Goal: Task Accomplishment & Management: Manage account settings

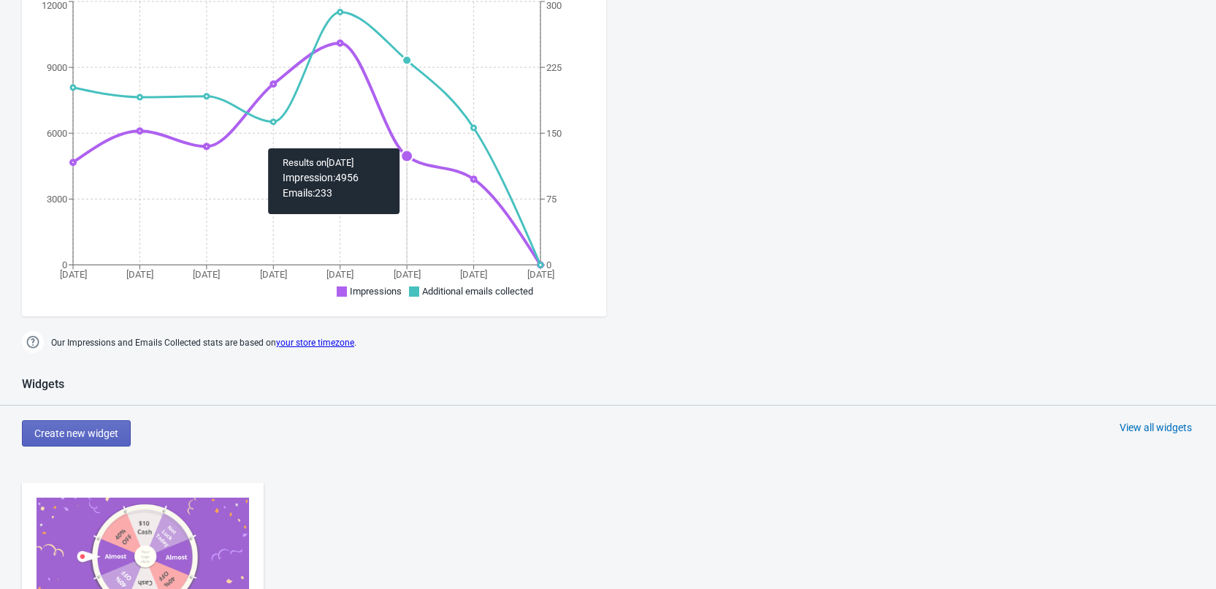
scroll to position [292, 0]
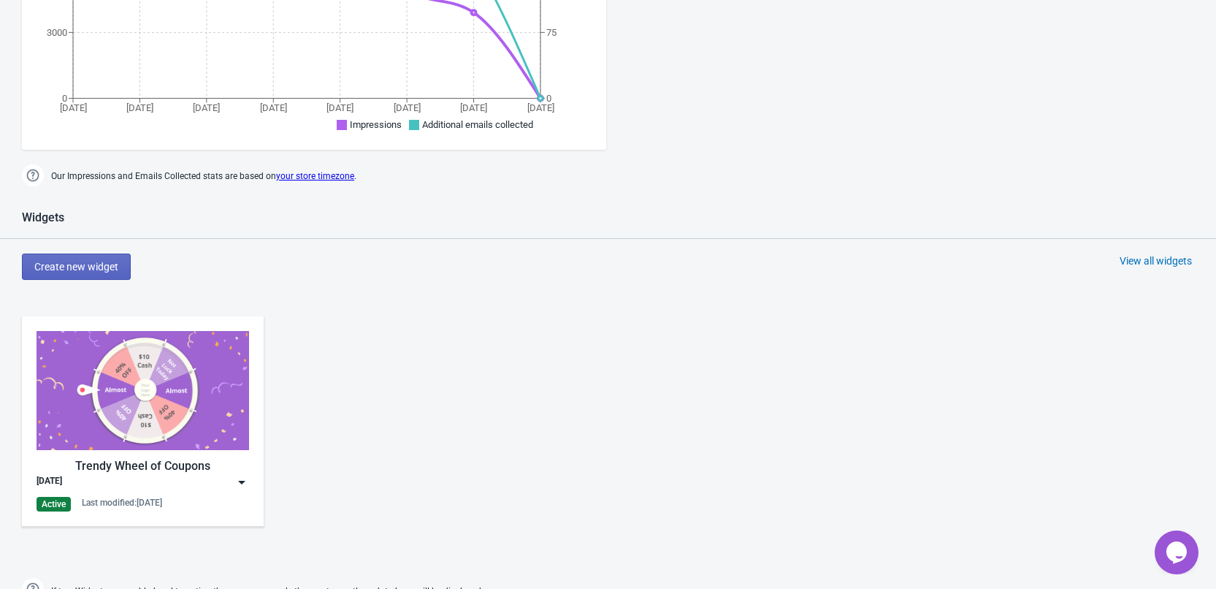
scroll to position [657, 0]
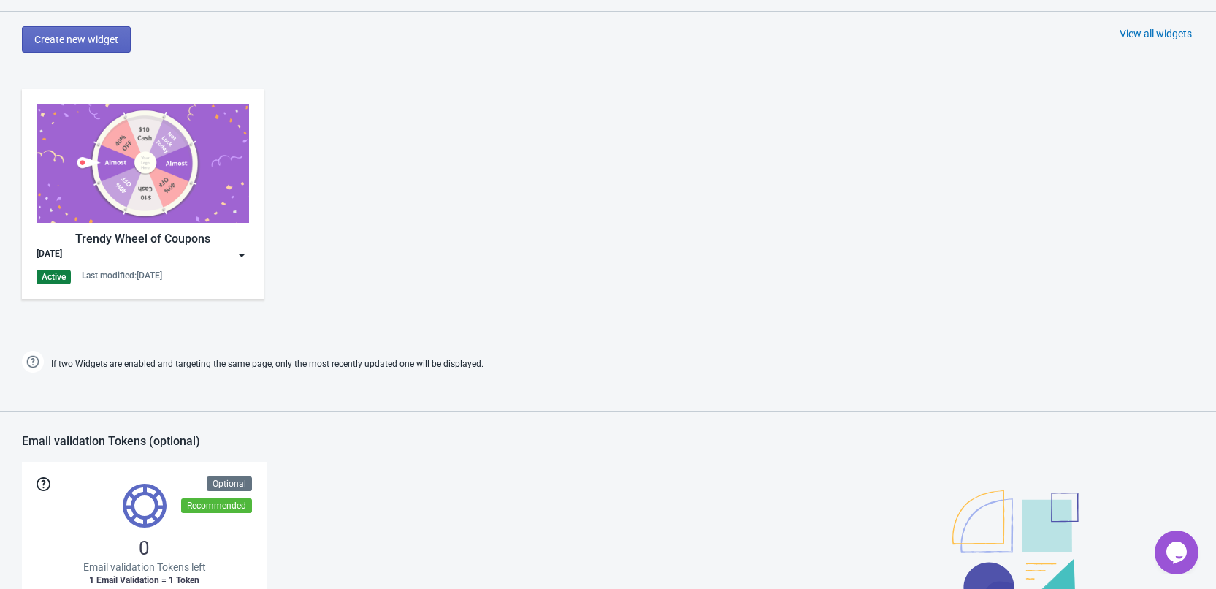
click at [236, 256] on img at bounding box center [241, 255] width 15 height 15
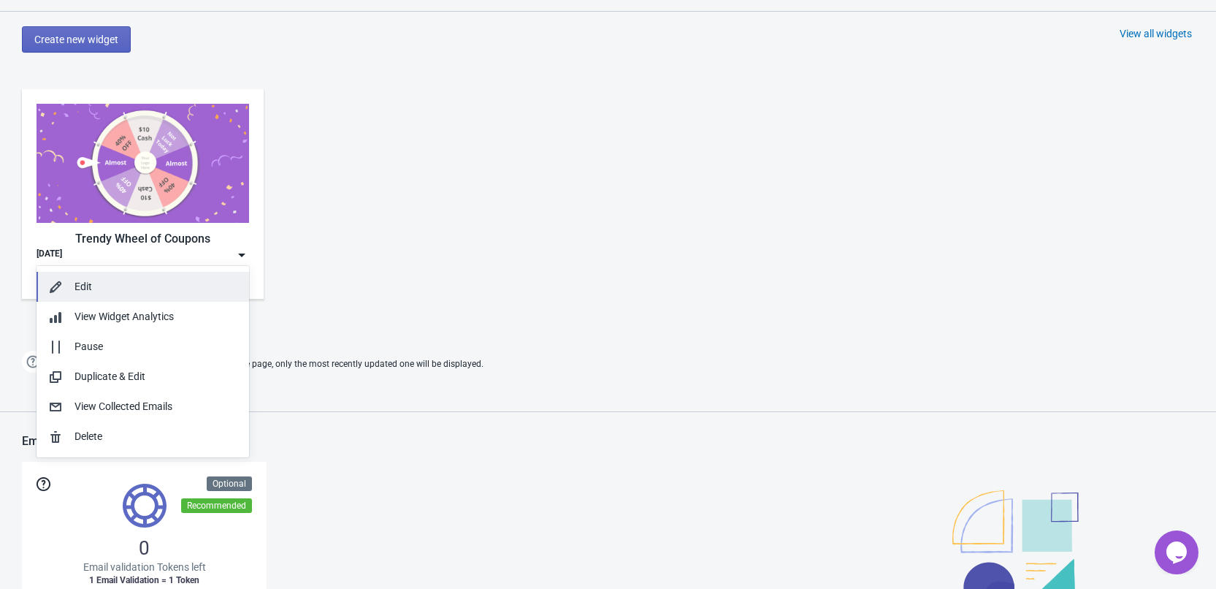
click at [96, 291] on div "Edit" at bounding box center [155, 286] width 163 height 15
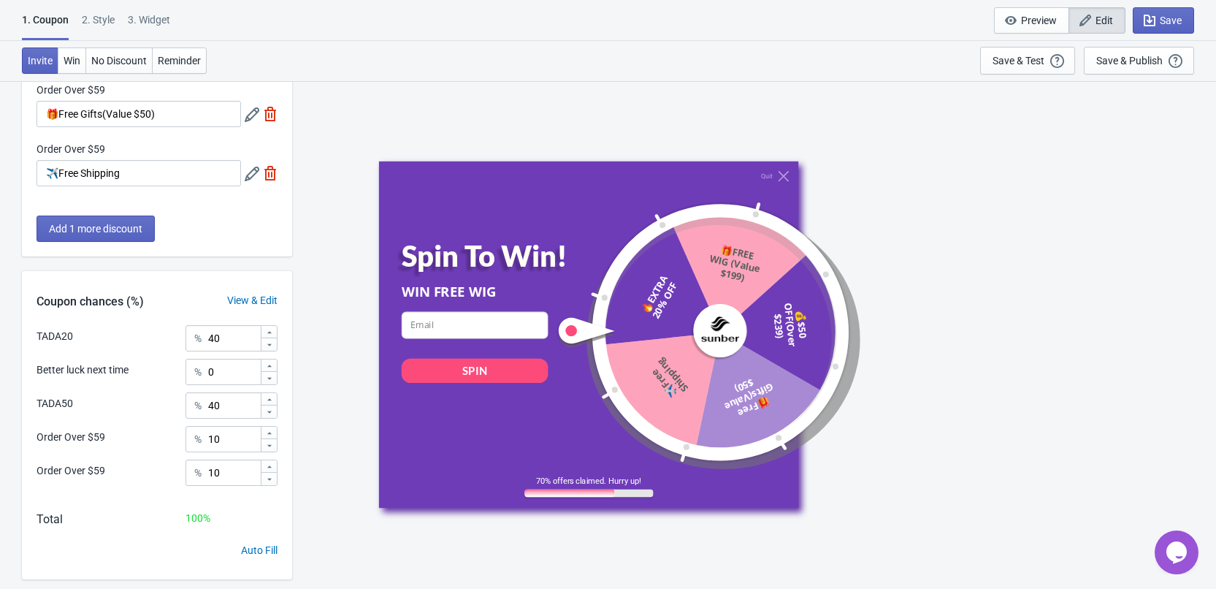
scroll to position [283, 0]
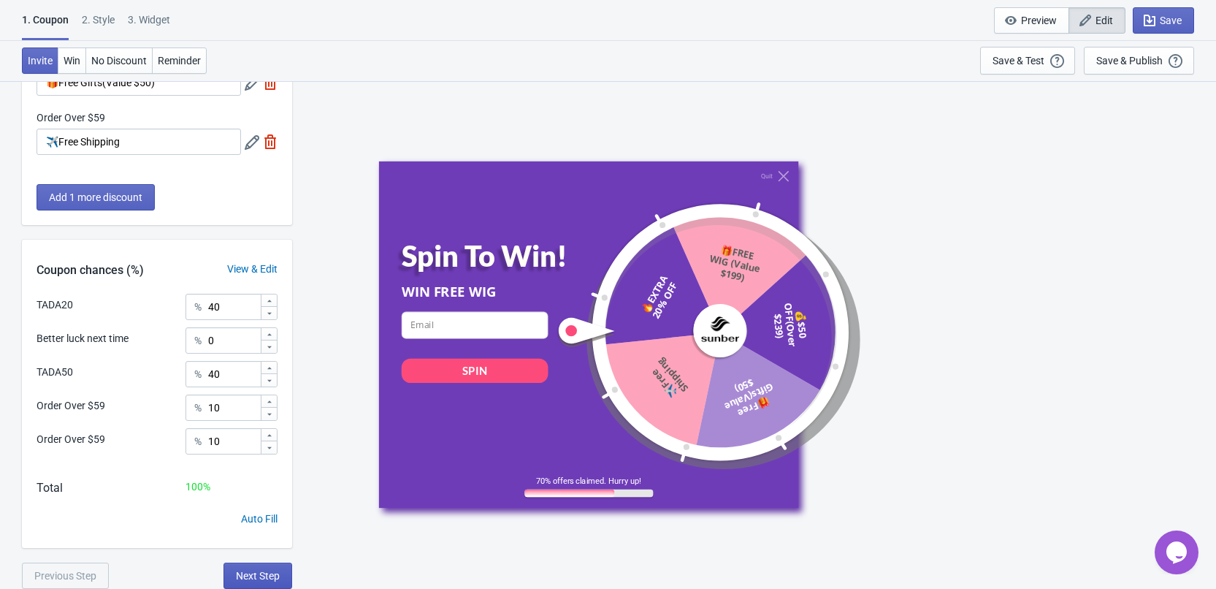
click at [258, 583] on button "Next Step" at bounding box center [257, 575] width 69 height 26
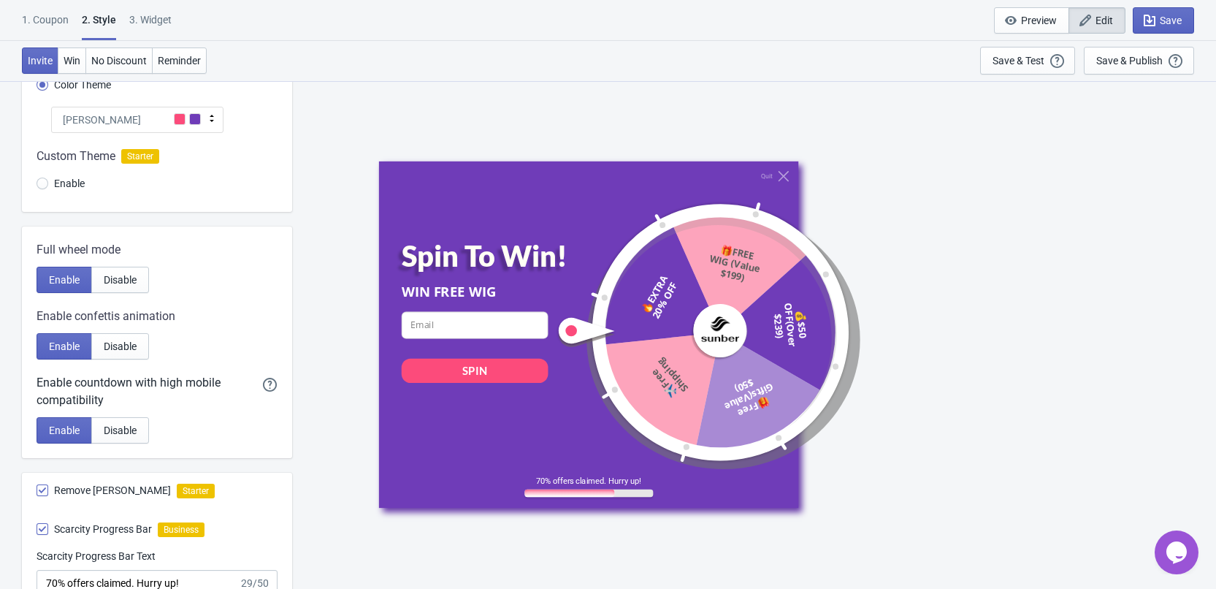
scroll to position [0, 0]
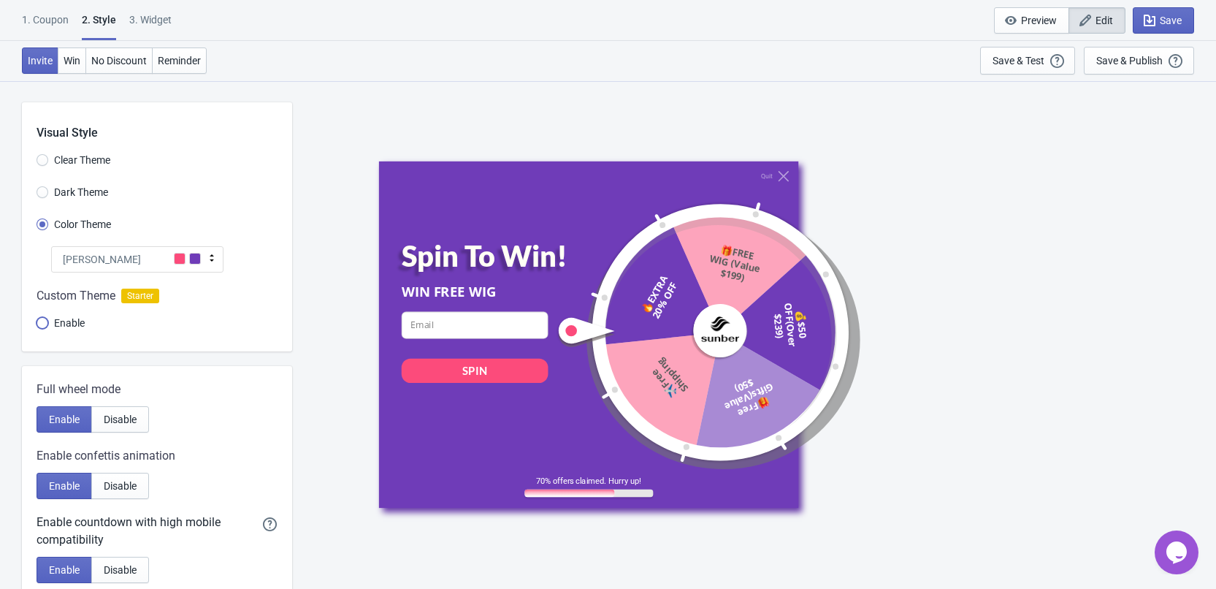
click at [39, 324] on input "Enable" at bounding box center [43, 330] width 12 height 26
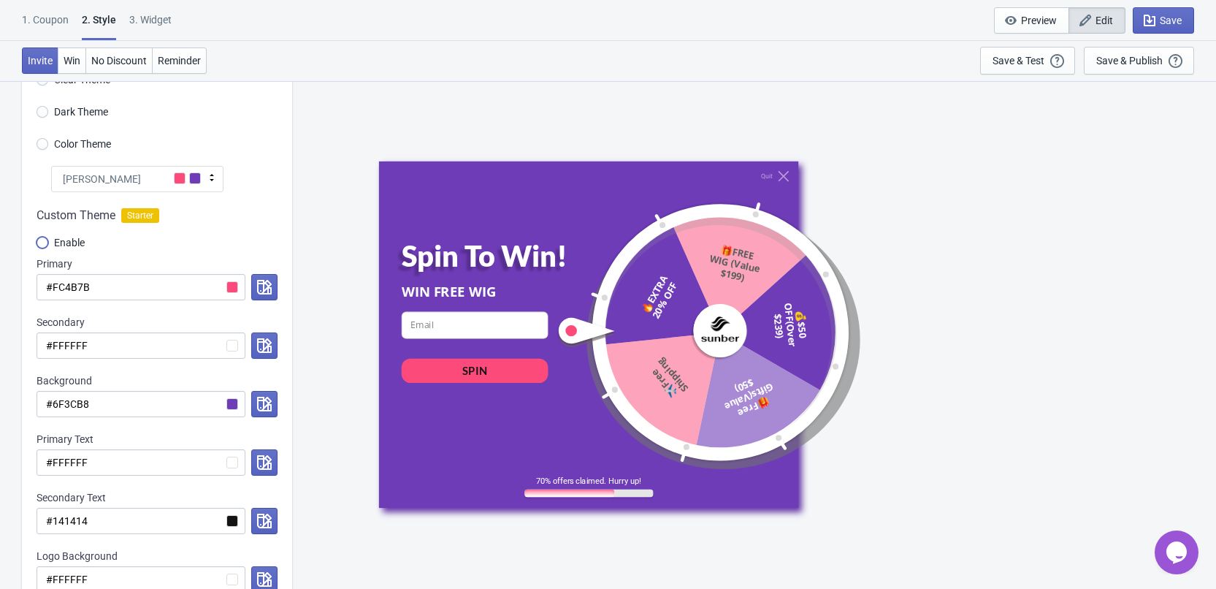
scroll to position [219, 0]
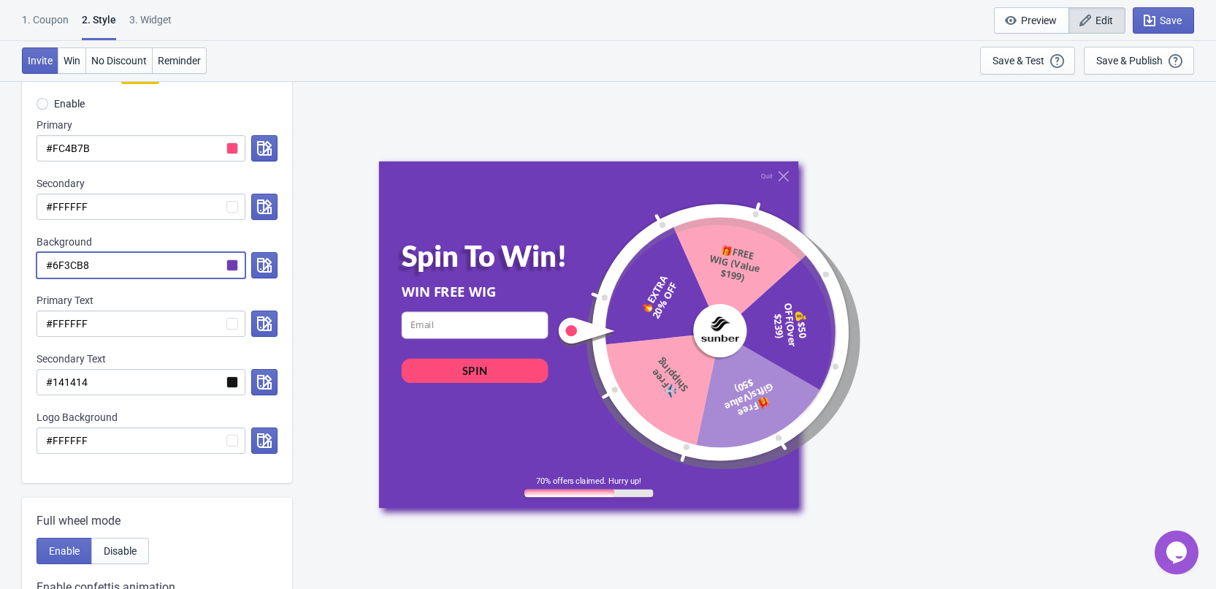
click at [127, 264] on input "#6F3CB8" at bounding box center [141, 265] width 209 height 26
click at [120, 264] on input "#6F3CB8" at bounding box center [141, 265] width 209 height 26
paste input "EBEBED"
radio input "true"
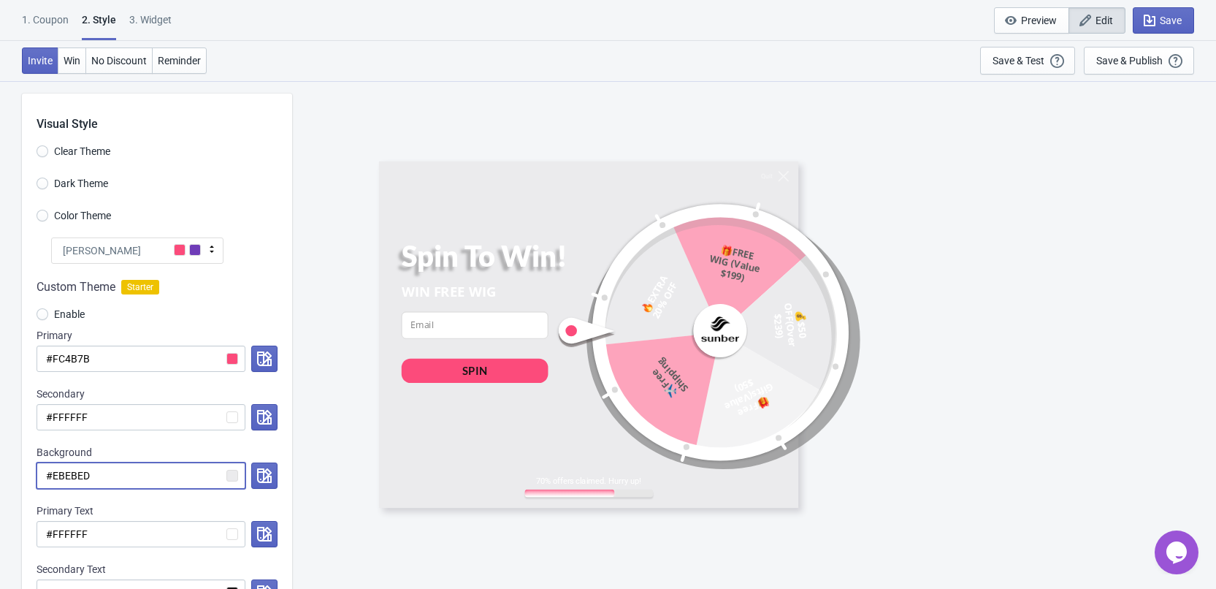
scroll to position [0, 0]
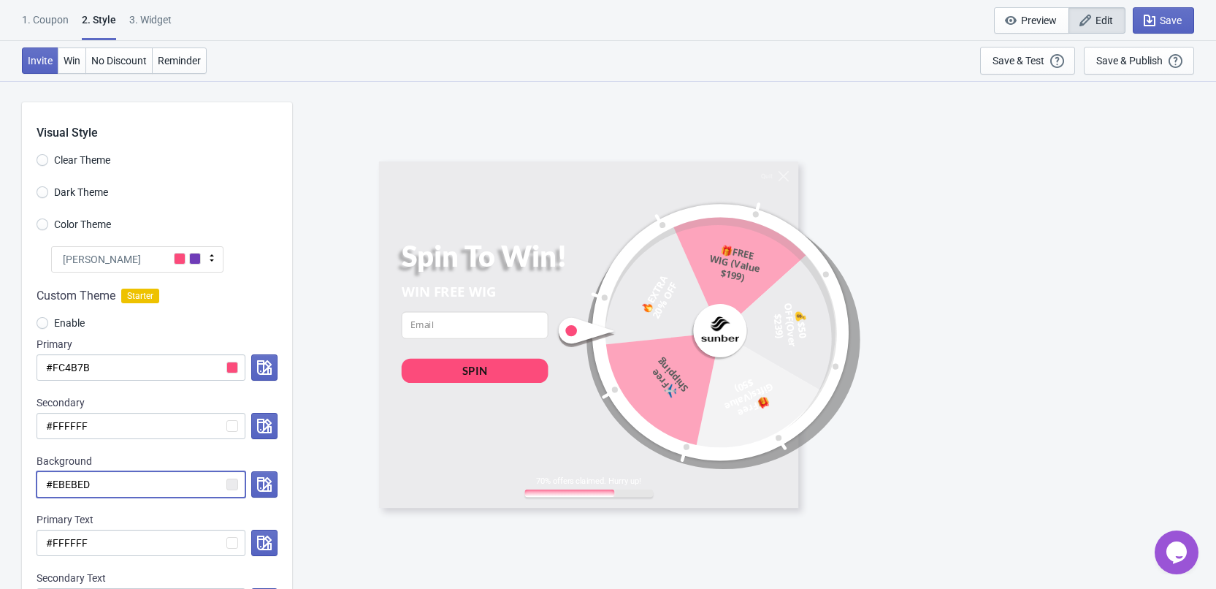
type input "#EBEBED"
click at [45, 226] on input "Color Theme" at bounding box center [43, 231] width 12 height 26
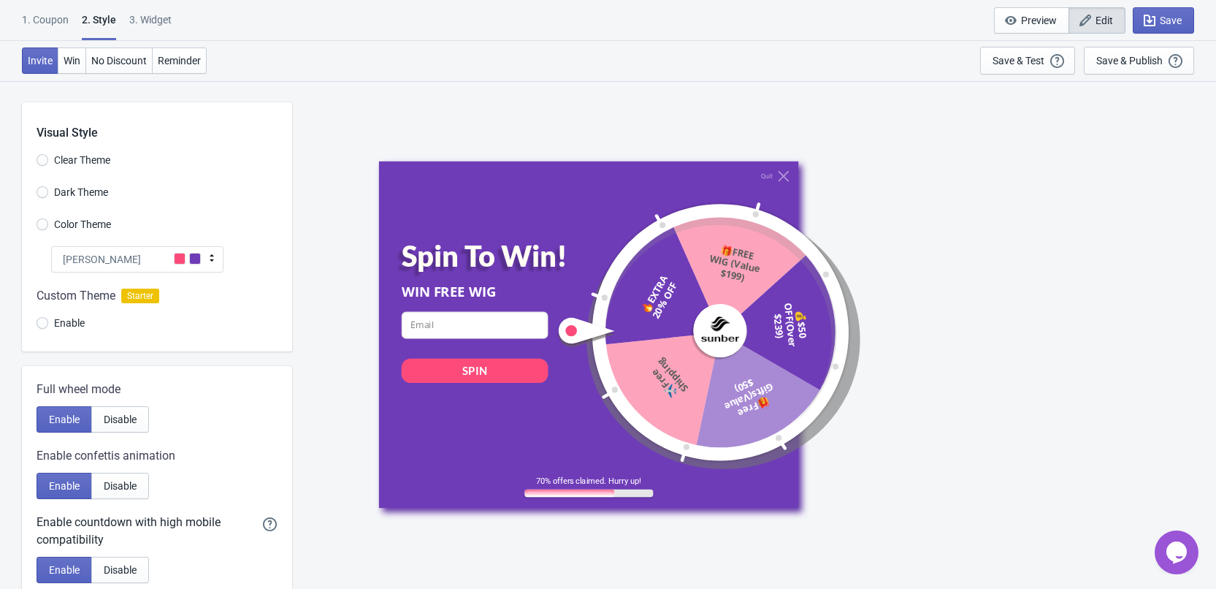
click at [141, 261] on div "[PERSON_NAME]" at bounding box center [137, 259] width 172 height 26
radio input "true"
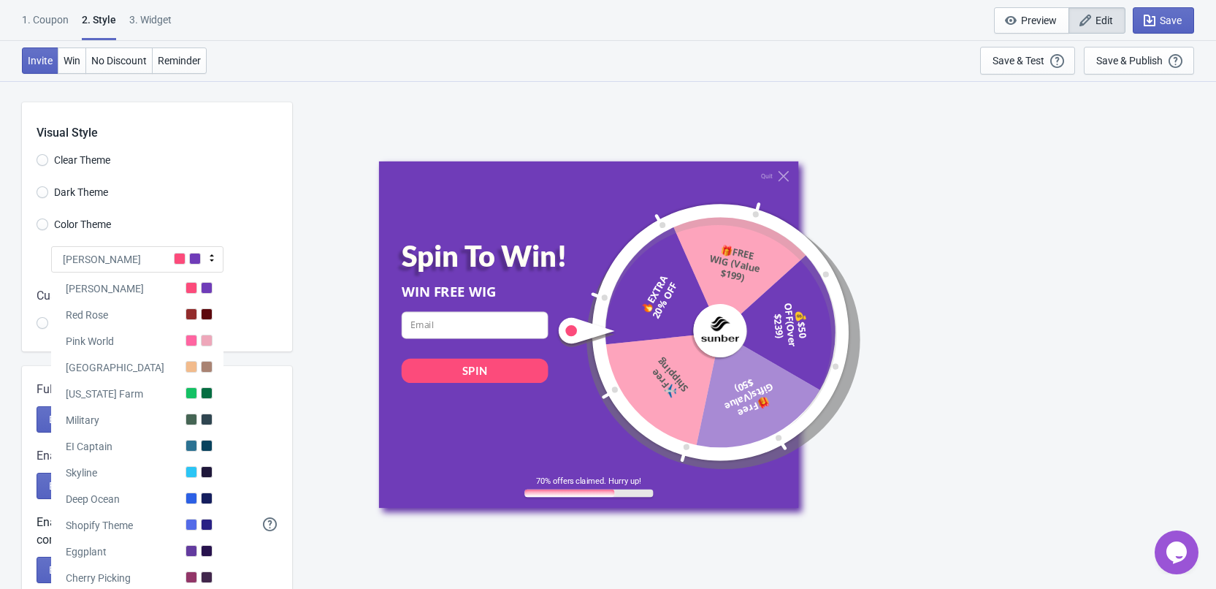
click at [229, 191] on div "Dark Theme" at bounding box center [165, 194] width 256 height 24
click at [191, 210] on div "Visual Style Clear Theme Dark Theme Color Theme Tada Tada Red Rose Pink World […" at bounding box center [157, 226] width 270 height 249
click at [45, 194] on input "Dark Theme" at bounding box center [43, 199] width 12 height 26
radio input "true"
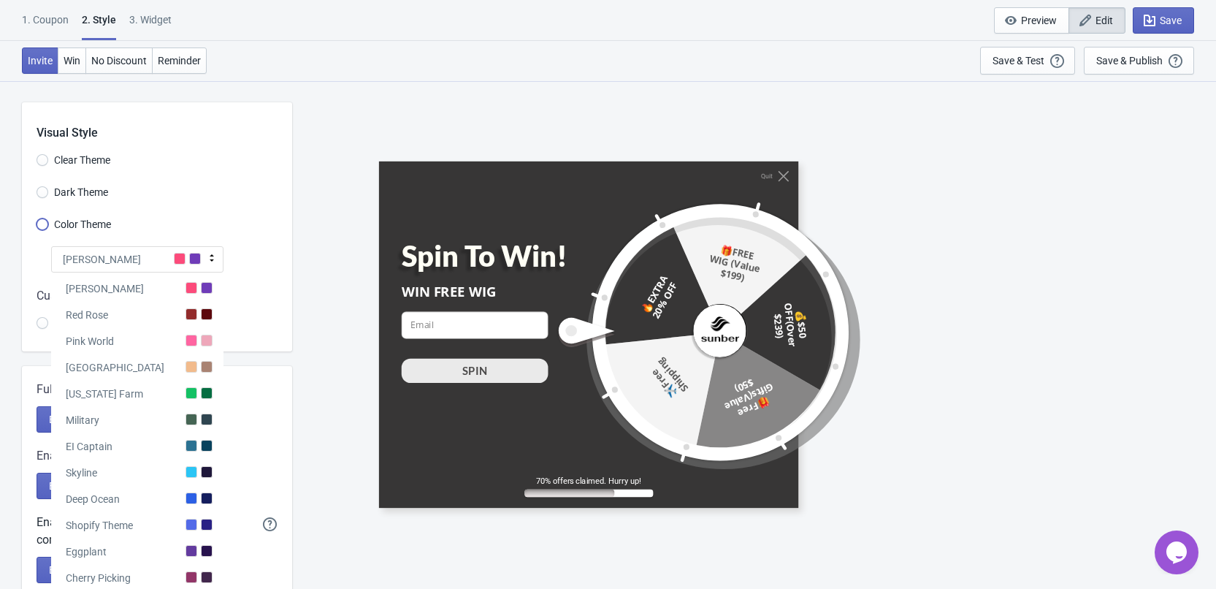
click at [44, 226] on input "Color Theme" at bounding box center [43, 231] width 12 height 26
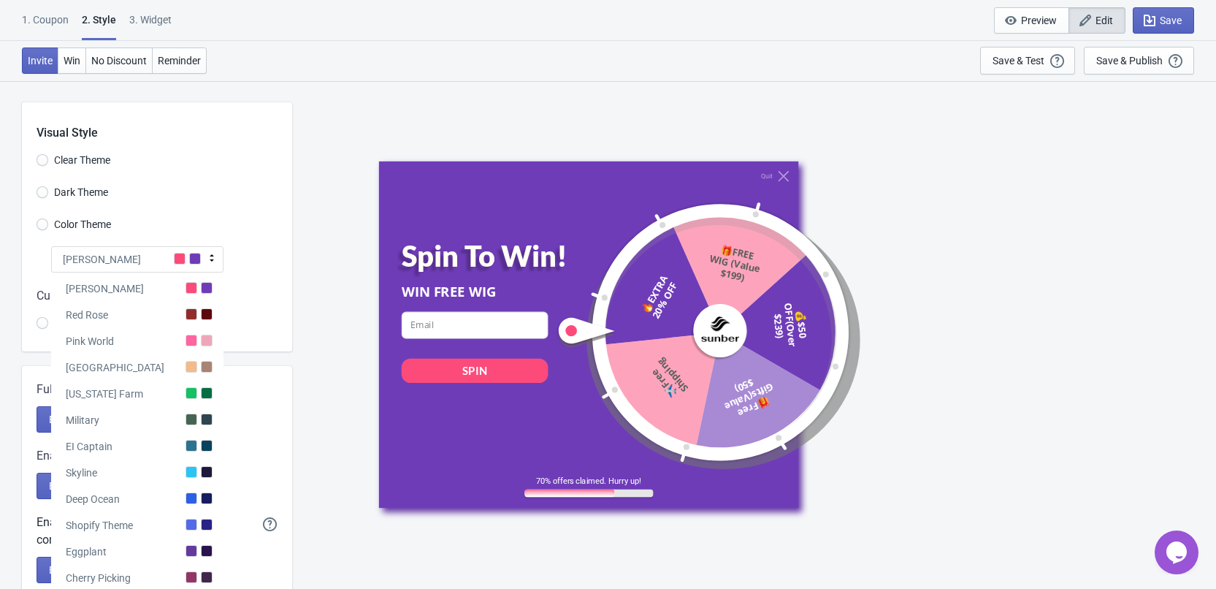
click at [33, 249] on div "Visual Style Clear Theme Dark Theme Color Theme Tada Tada Red Rose Pink World […" at bounding box center [157, 226] width 270 height 249
click at [84, 253] on span "[PERSON_NAME]" at bounding box center [102, 259] width 78 height 15
radio input "true"
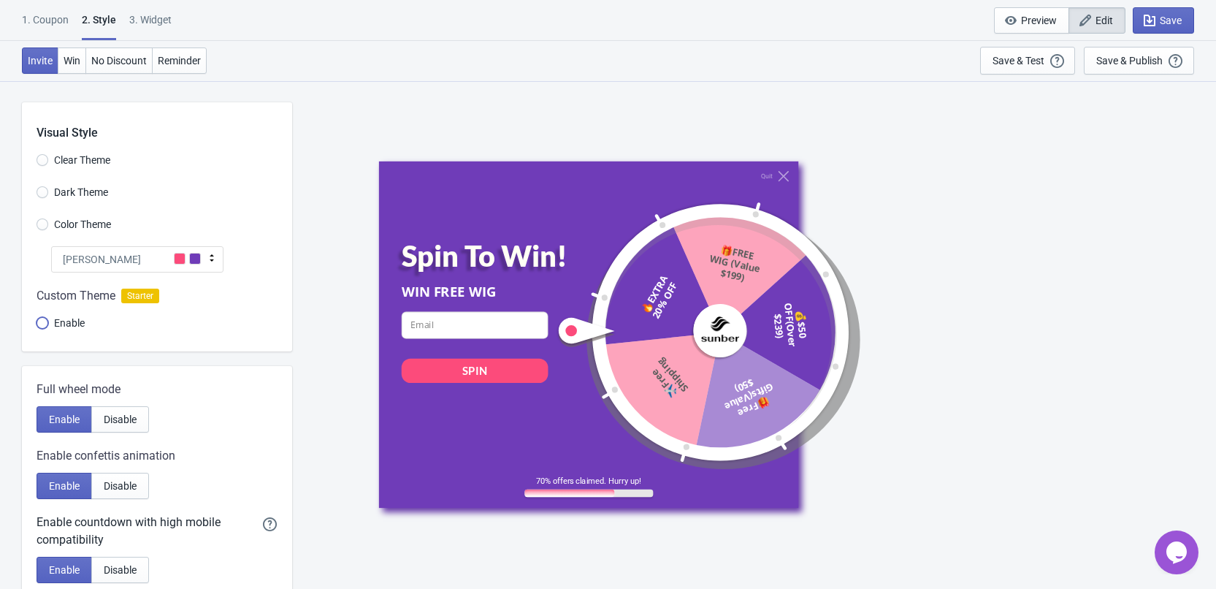
click at [45, 317] on input "Enable" at bounding box center [43, 330] width 12 height 26
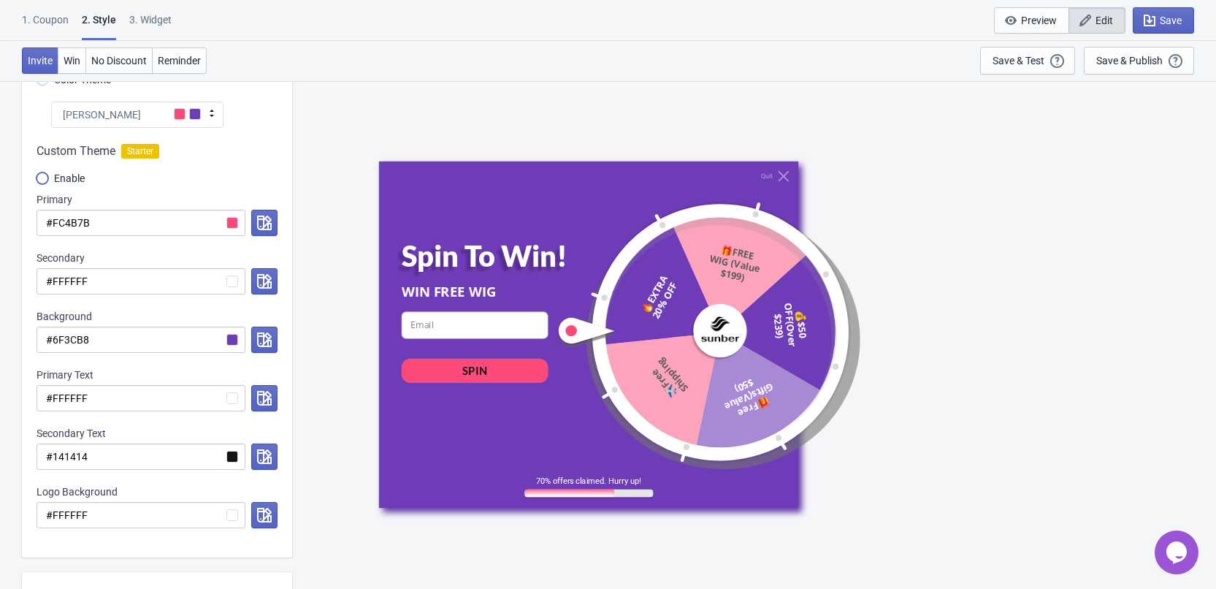
scroll to position [146, 0]
click at [124, 218] on input "#FC4B7B" at bounding box center [141, 221] width 209 height 26
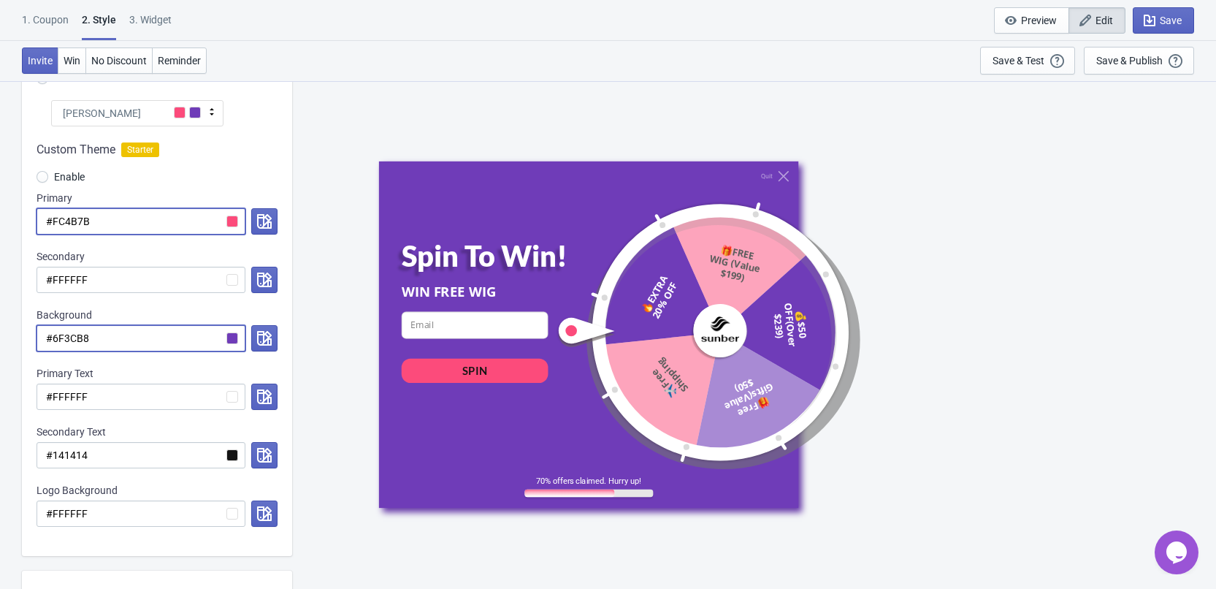
click at [123, 339] on input "#6F3CB8" at bounding box center [141, 338] width 209 height 26
click at [124, 339] on input "#6F3CB8" at bounding box center [141, 338] width 209 height 26
paste input "EBEBED"
radio input "true"
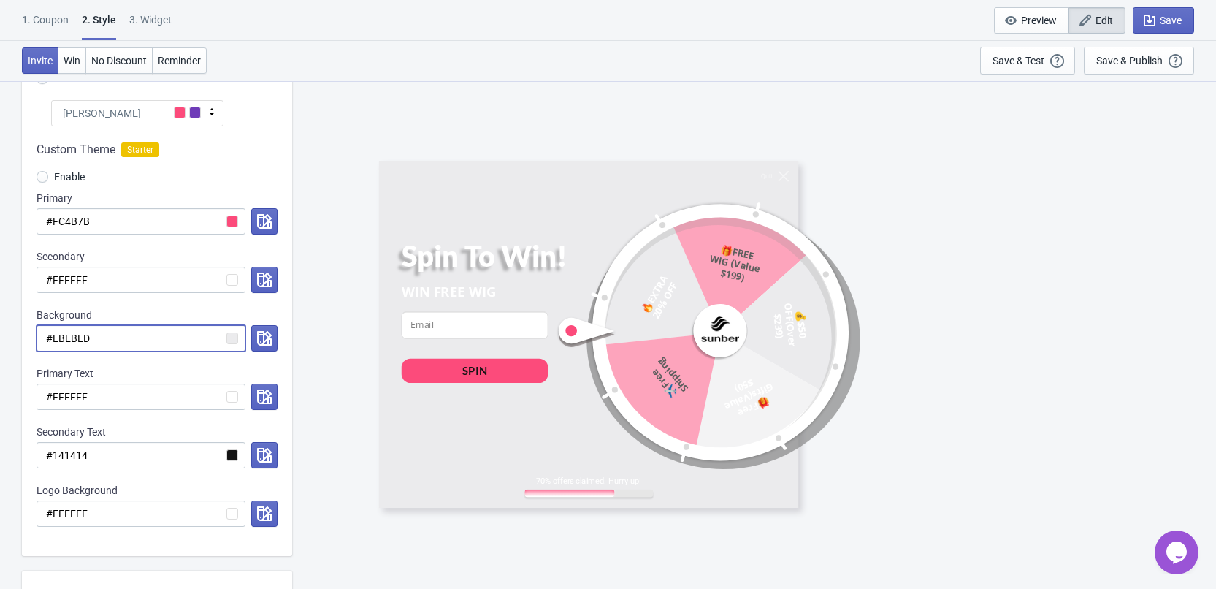
type input "#EBEBED"
click at [125, 223] on input "#FC4B7B" at bounding box center [141, 221] width 209 height 26
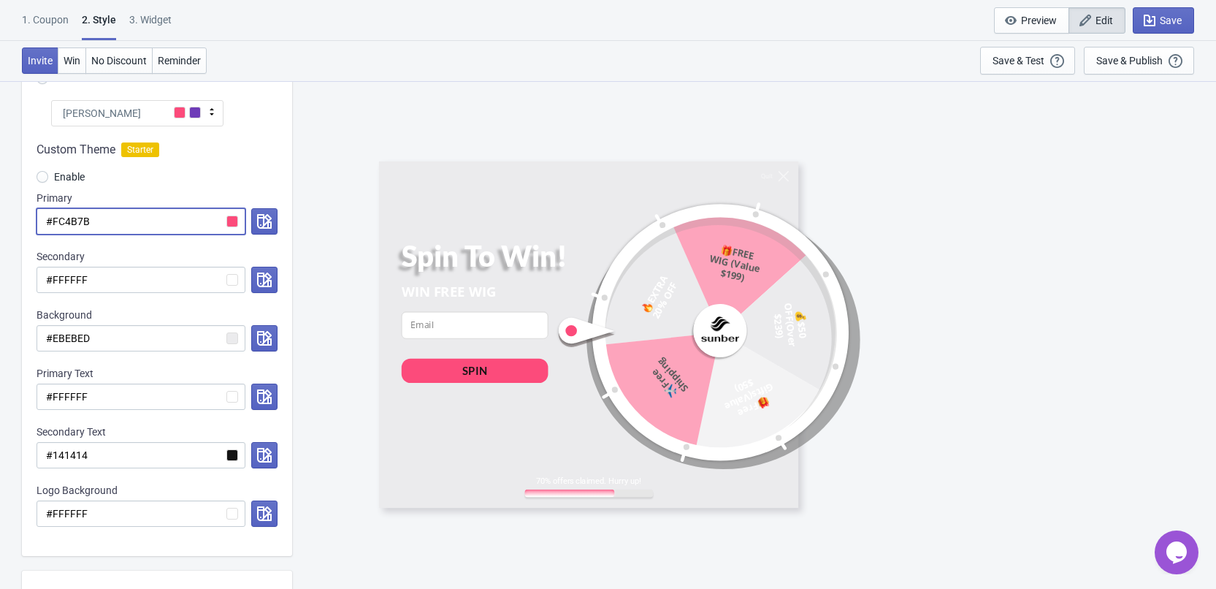
click at [127, 228] on input "#FC4B7B" at bounding box center [141, 221] width 209 height 26
paste input "09508"
radio input "true"
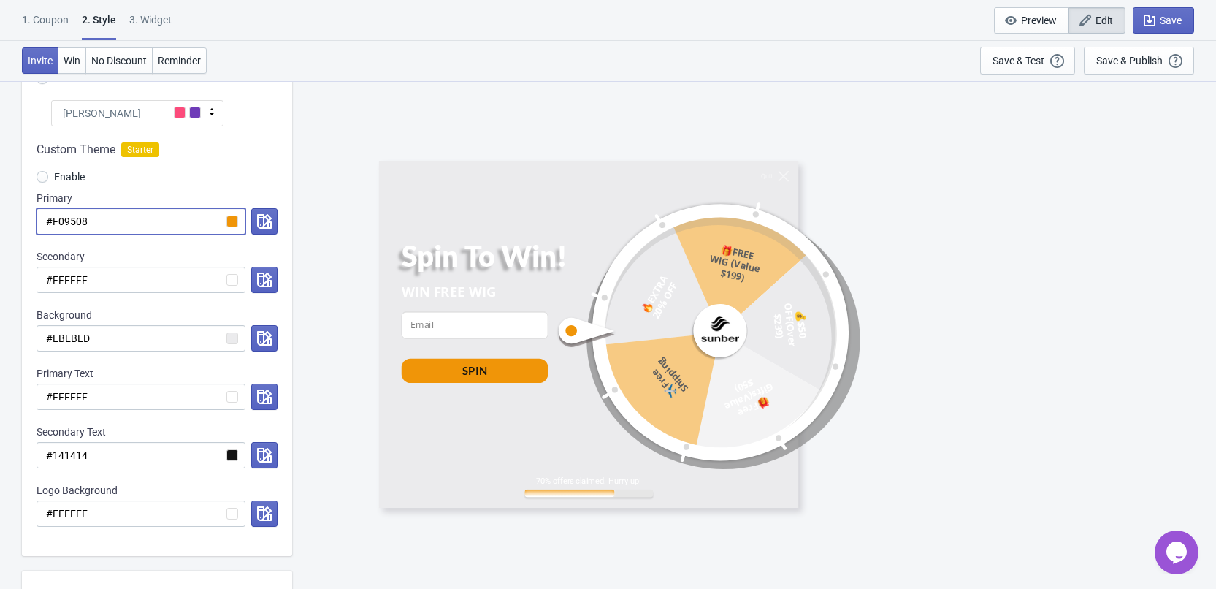
type input "#F09508"
click at [130, 275] on input "#FFFFFF" at bounding box center [141, 280] width 209 height 26
click at [131, 275] on input "#FFFFFF" at bounding box center [141, 280] width 209 height 26
paste input "09508"
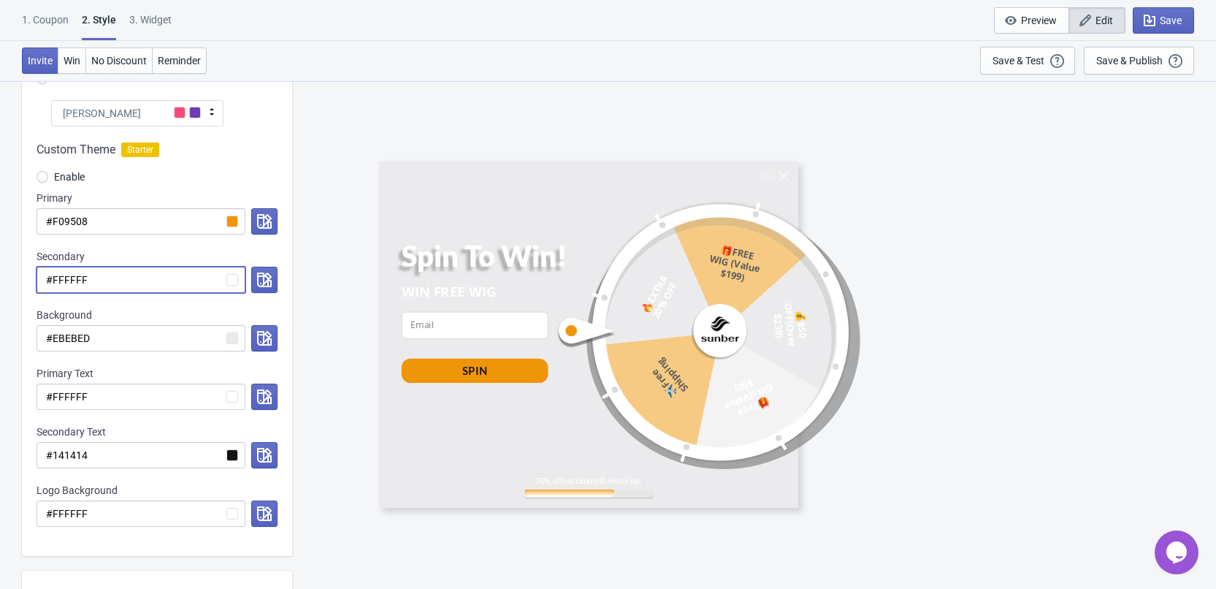
radio input "true"
type input "#F09508"
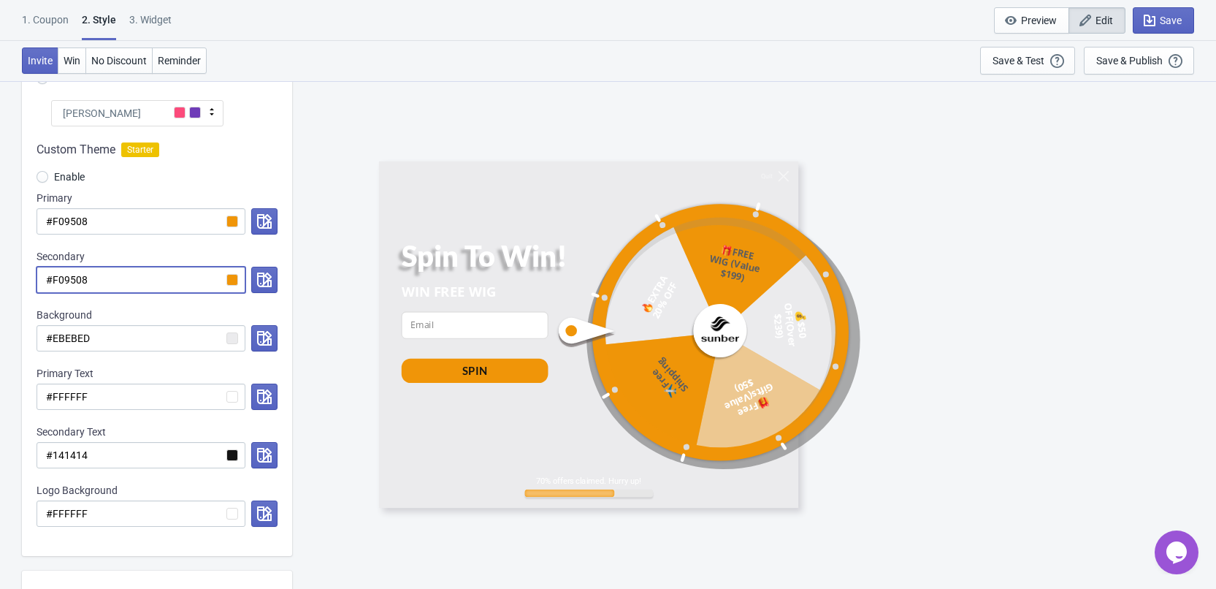
radio input "true"
type input "#FFFFFF"
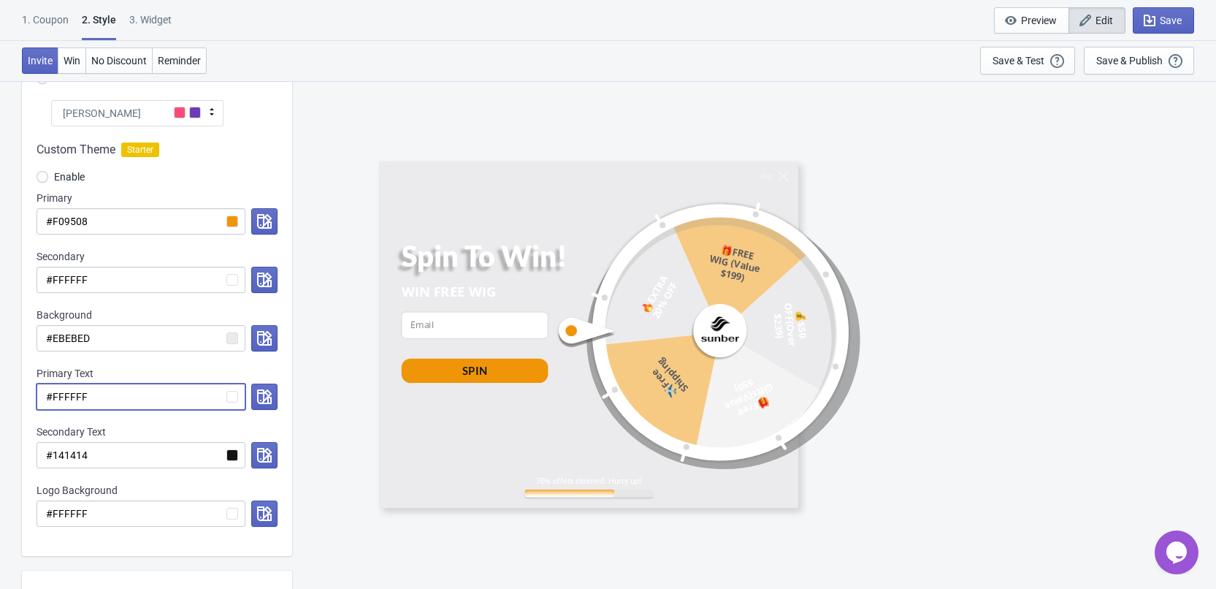
click at [113, 397] on input "#FFFFFF" at bounding box center [141, 396] width 209 height 26
paste input "09508"
radio input "true"
type input "#F09508"
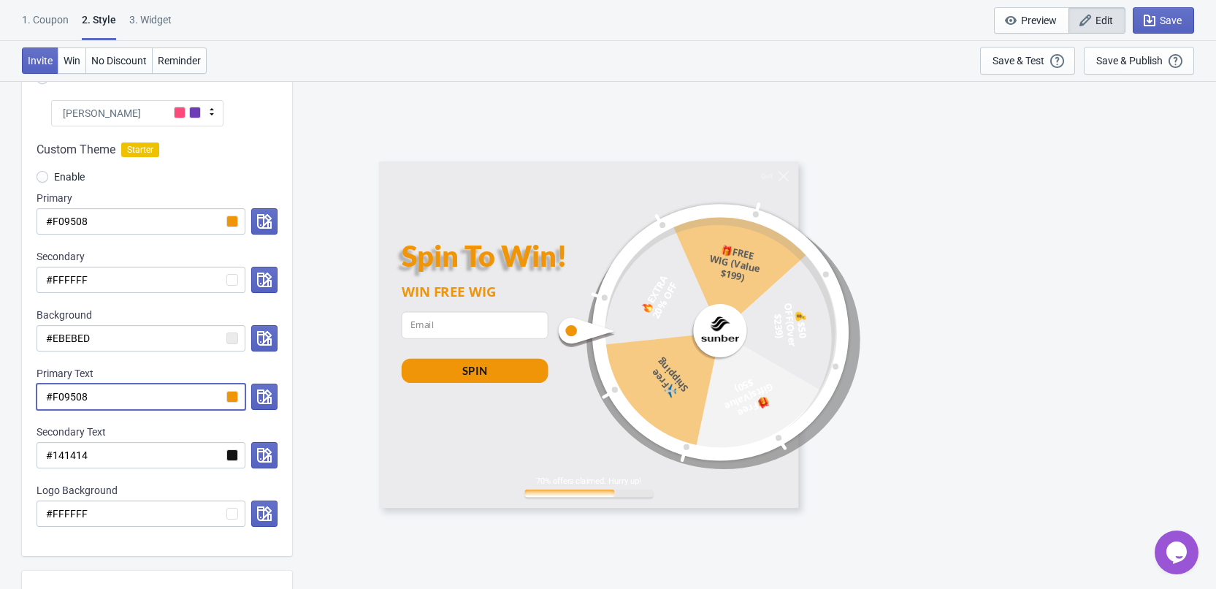
radio input "true"
type input "#FFFFFF"
click at [154, 397] on input "#FFFFFF" at bounding box center [141, 396] width 209 height 26
paste input "002371"
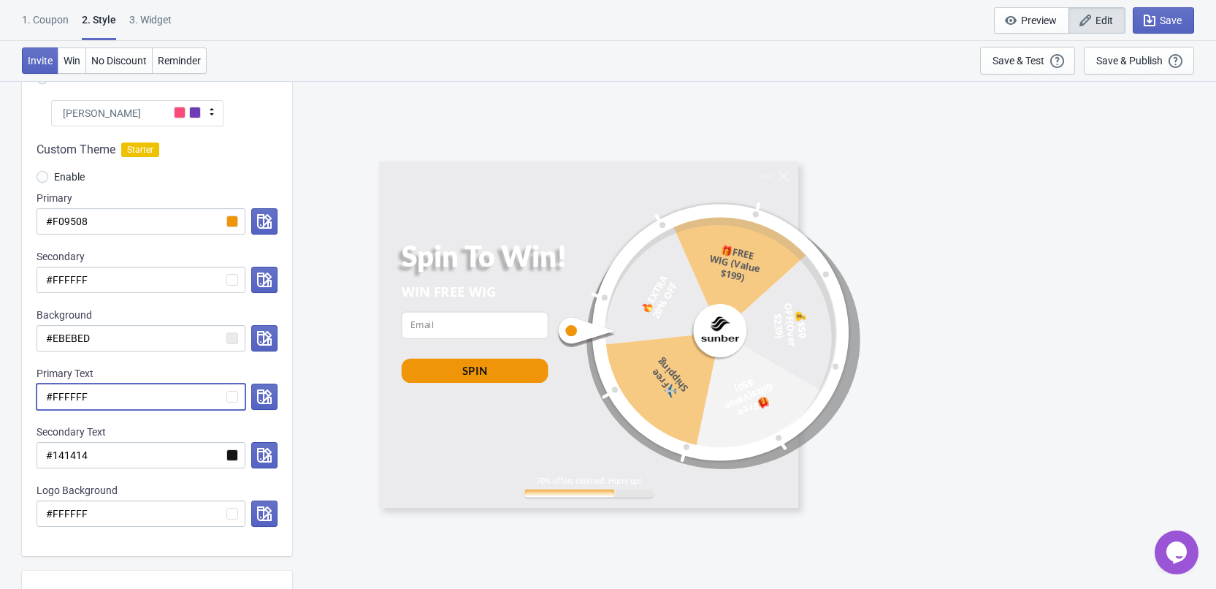
radio input "true"
type input "#002371"
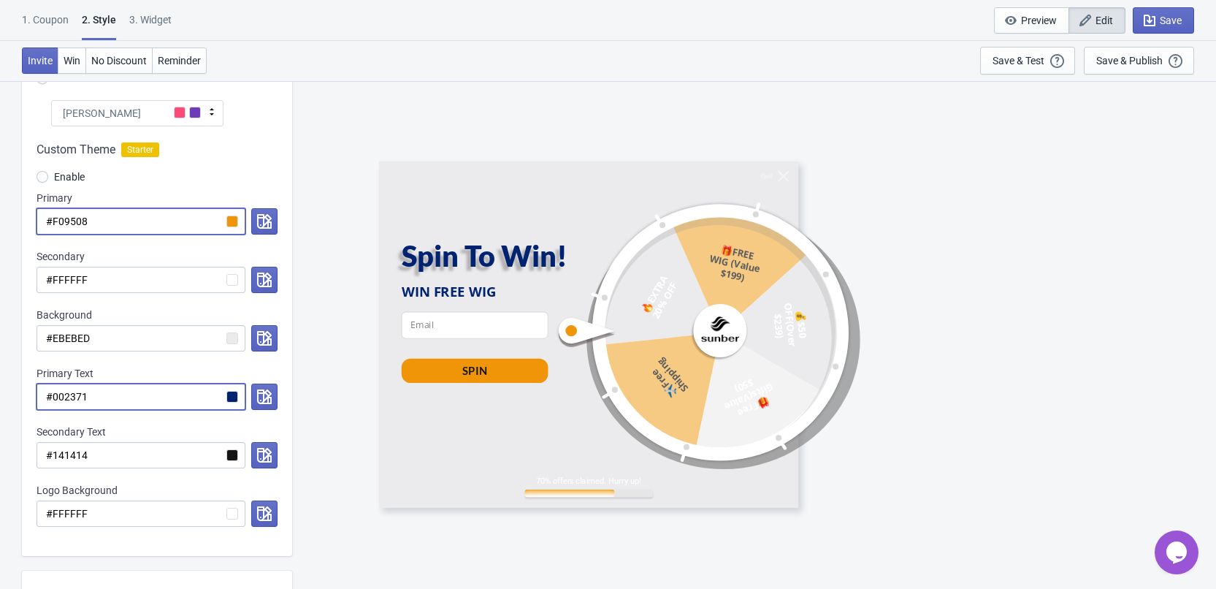
click at [152, 222] on input "#F09508" at bounding box center [141, 221] width 209 height 26
paste input "002371"
radio input "true"
type input "#002371"
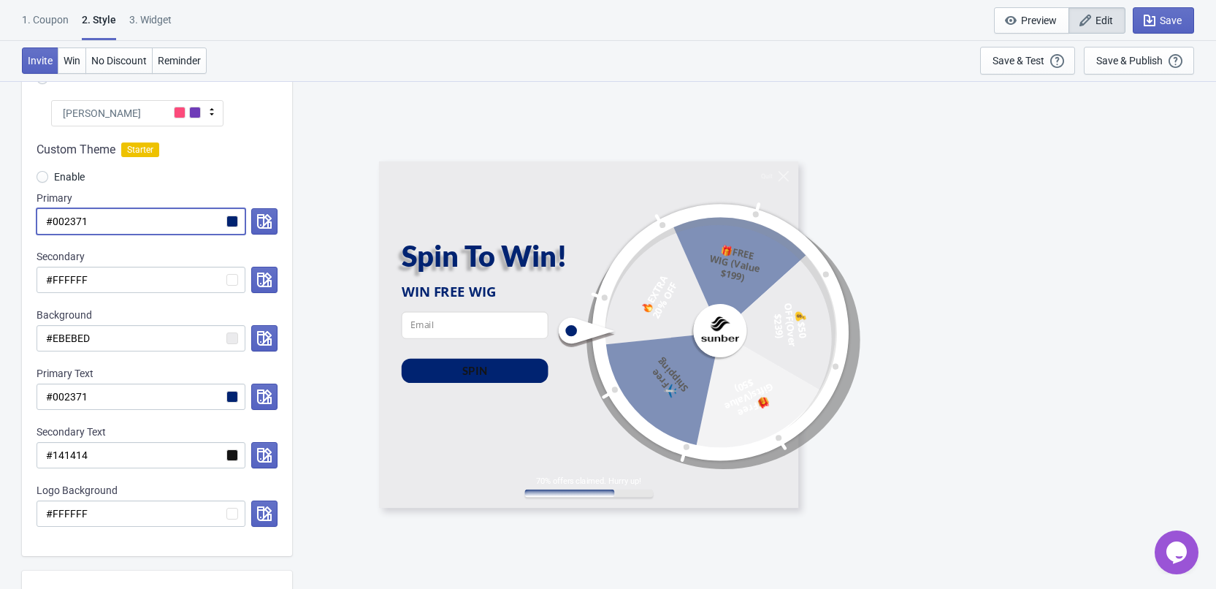
radio input "true"
type input "#F09508"
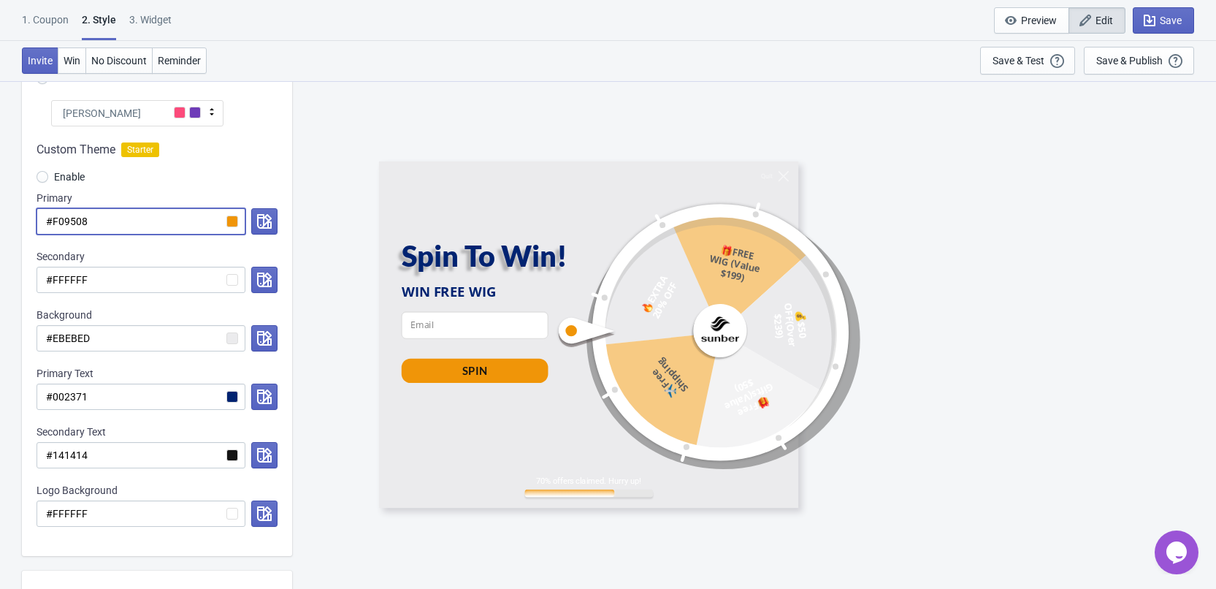
click at [274, 135] on div "Custom Theme Starter Enable Primary #F09508 Secondary #FFFFFF Background #EBEBE…" at bounding box center [157, 340] width 270 height 429
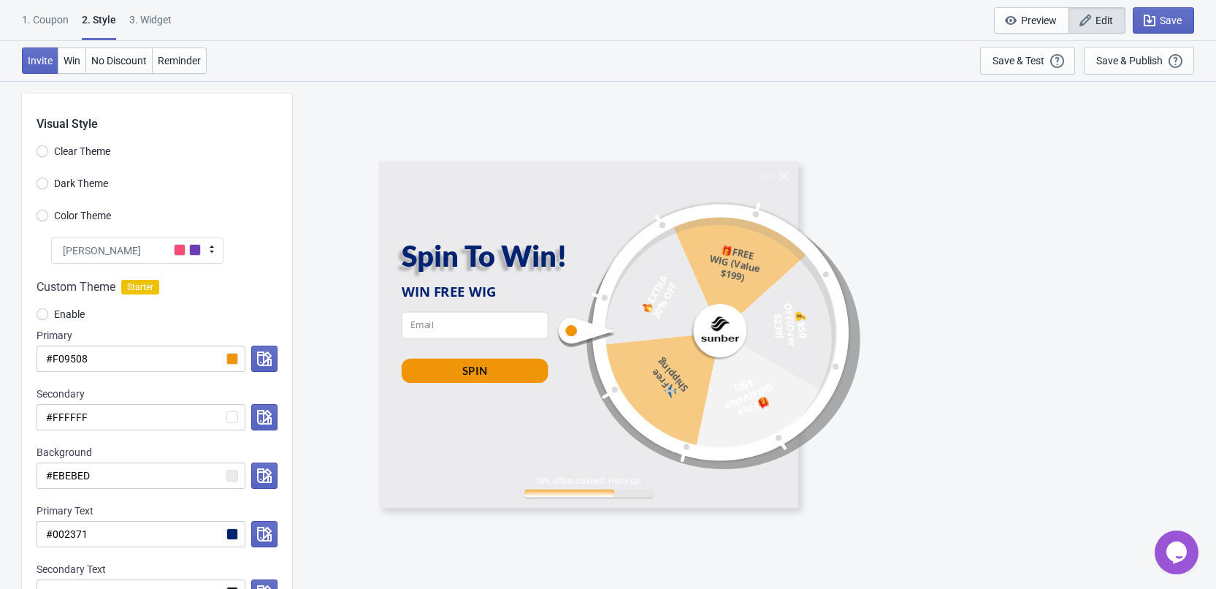
scroll to position [0, 0]
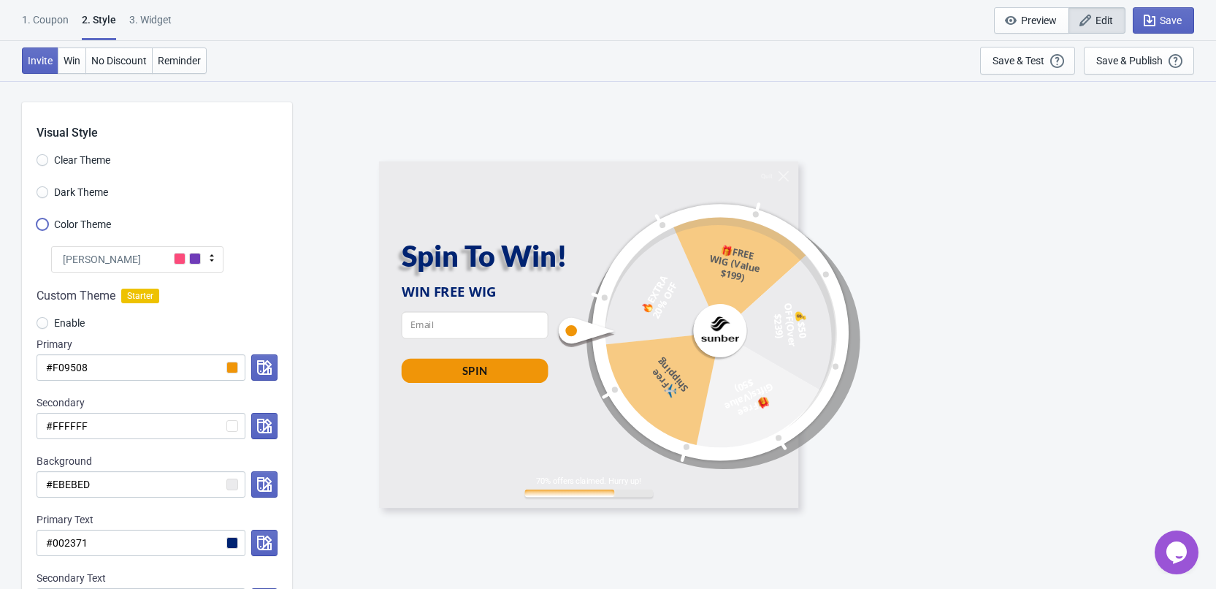
click at [44, 225] on input "Color Theme" at bounding box center [43, 231] width 12 height 26
radio input "true"
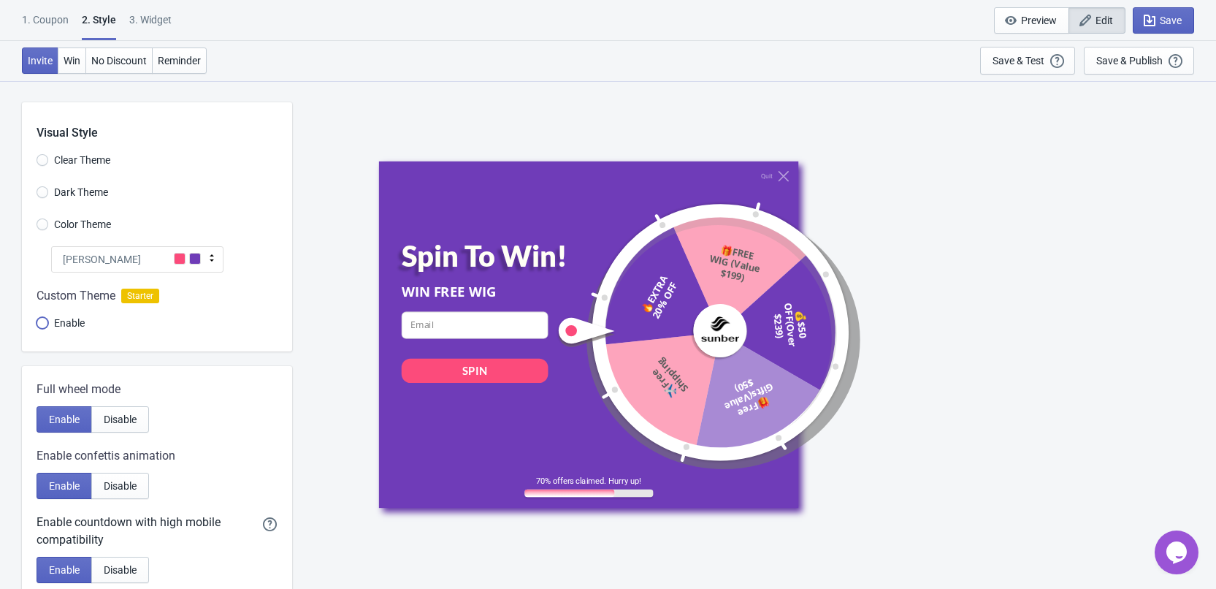
click at [44, 326] on input "Enable" at bounding box center [43, 330] width 12 height 26
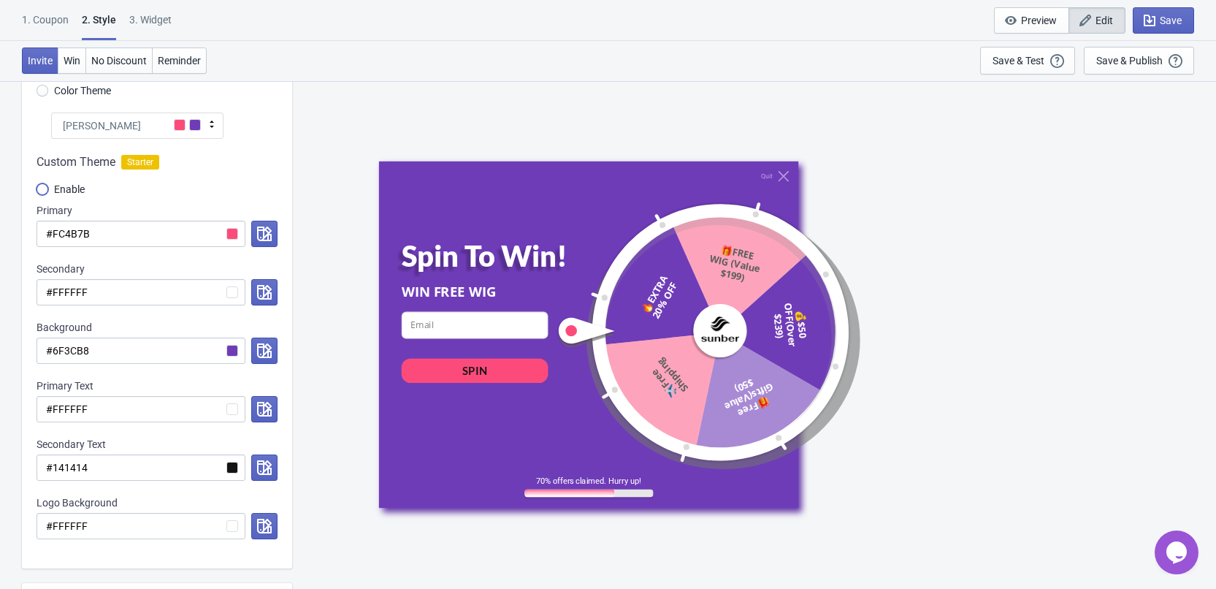
scroll to position [146, 0]
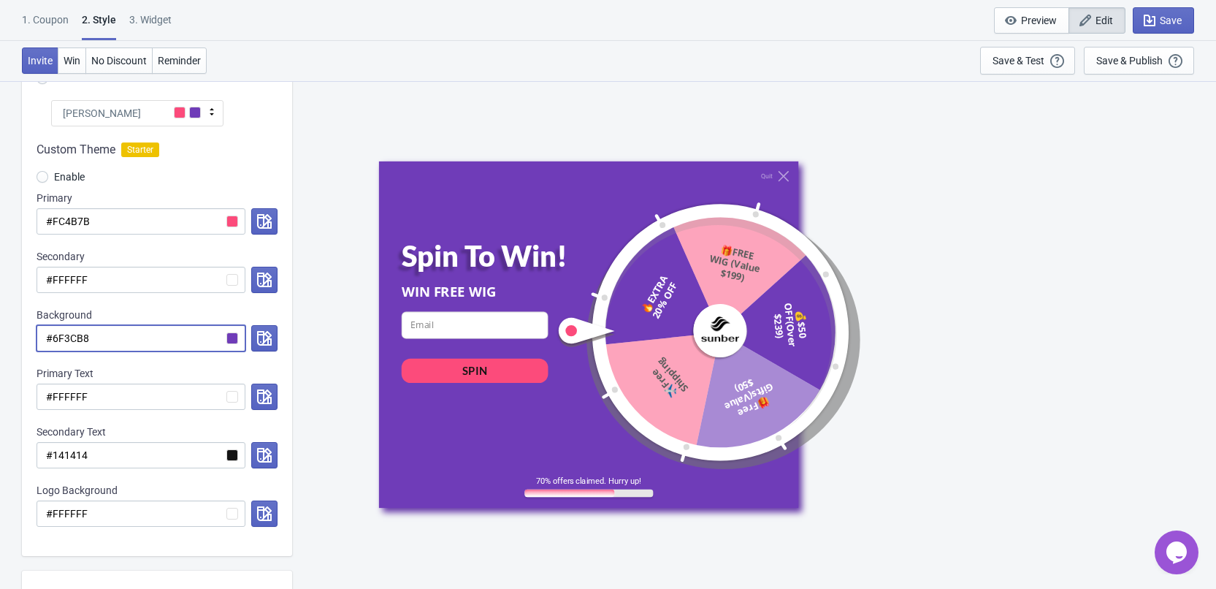
click at [120, 337] on input "#6F3CB8" at bounding box center [141, 338] width 209 height 26
paste input "002371"
radio input "true"
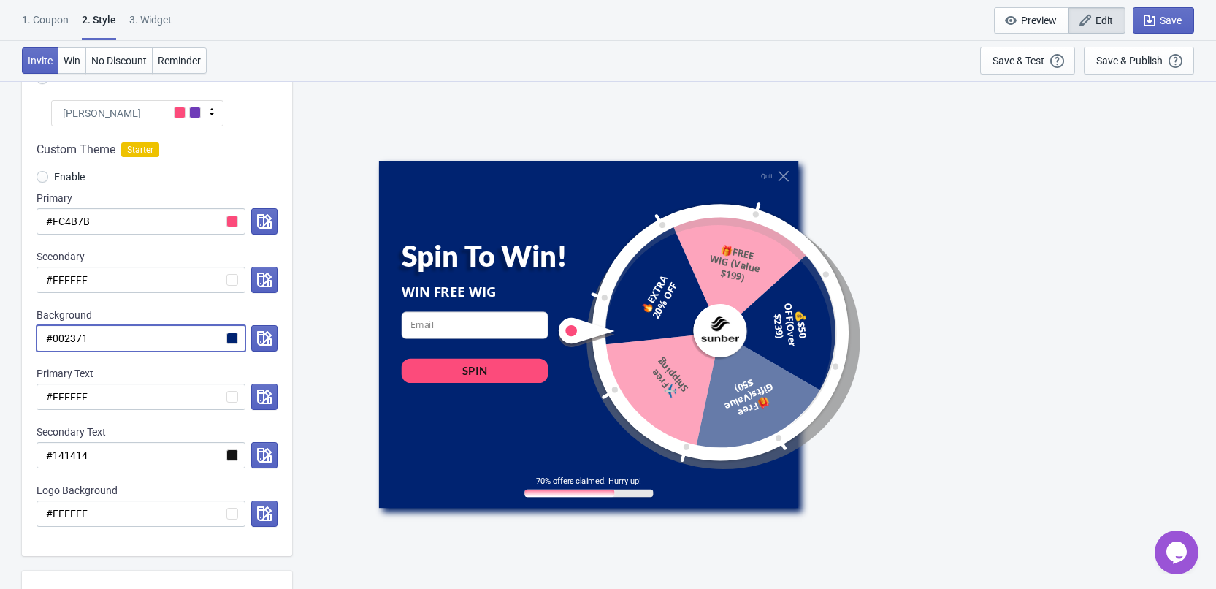
type input "#002371"
click at [207, 115] on icon at bounding box center [211, 111] width 15 height 15
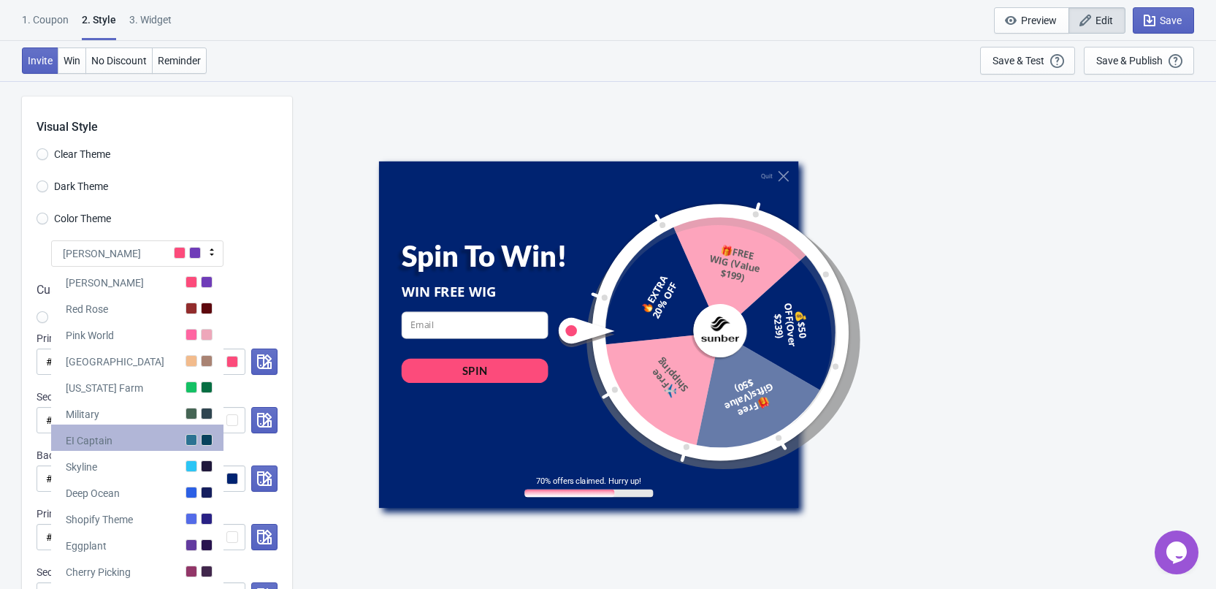
scroll to position [0, 0]
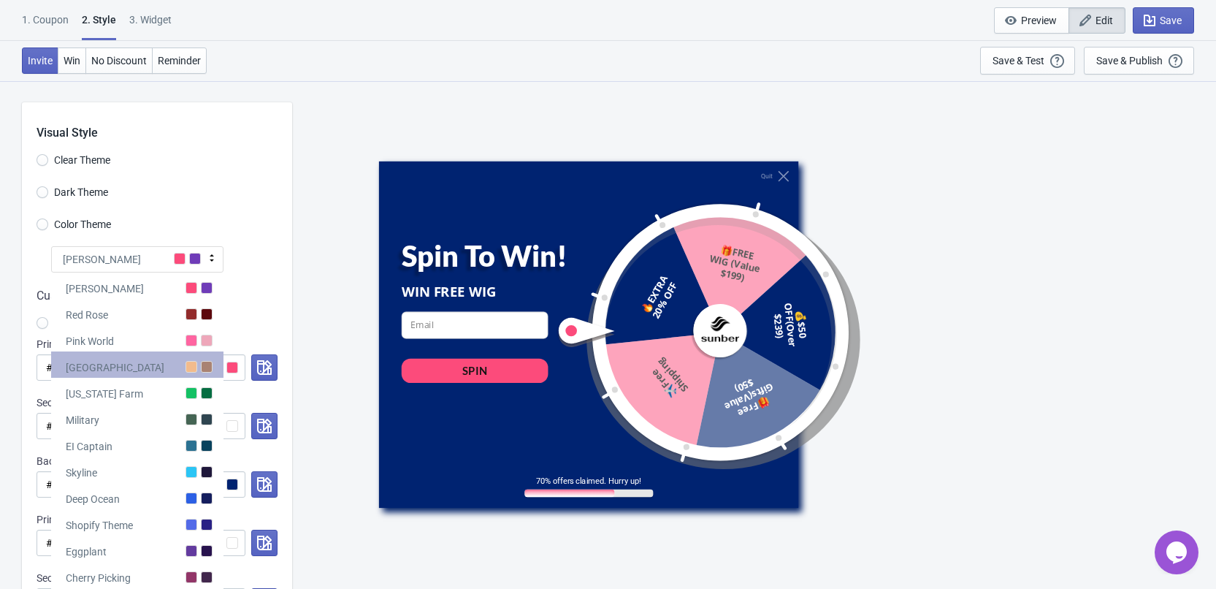
click at [146, 356] on div "[GEOGRAPHIC_DATA]" at bounding box center [137, 364] width 172 height 26
radio input "true"
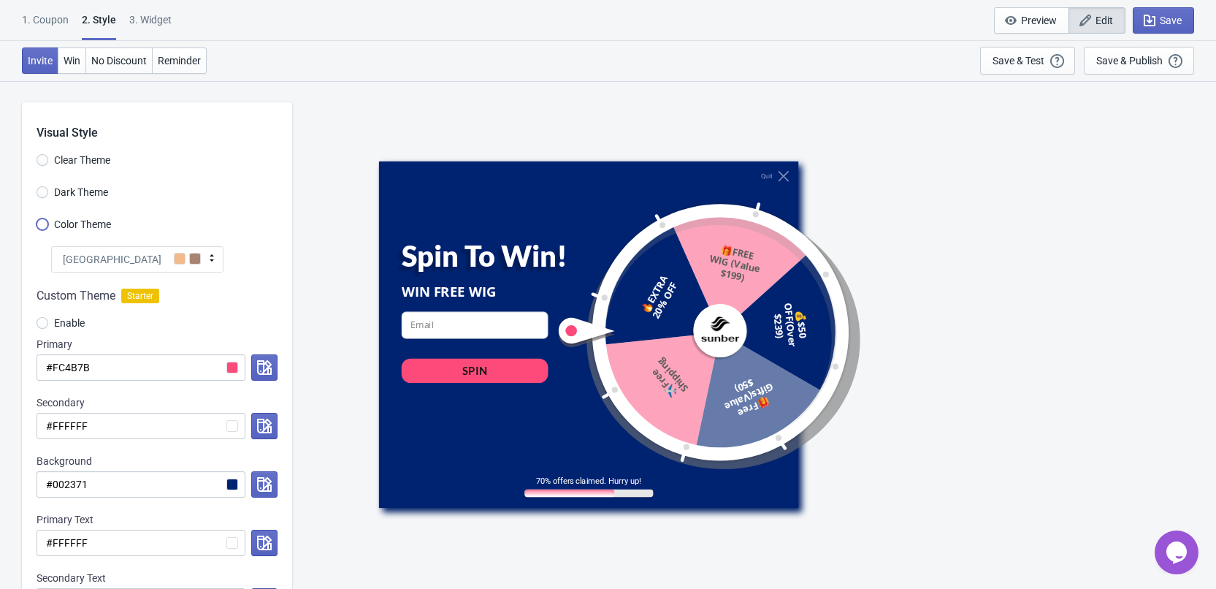
click at [47, 227] on input "Color Theme" at bounding box center [43, 231] width 12 height 26
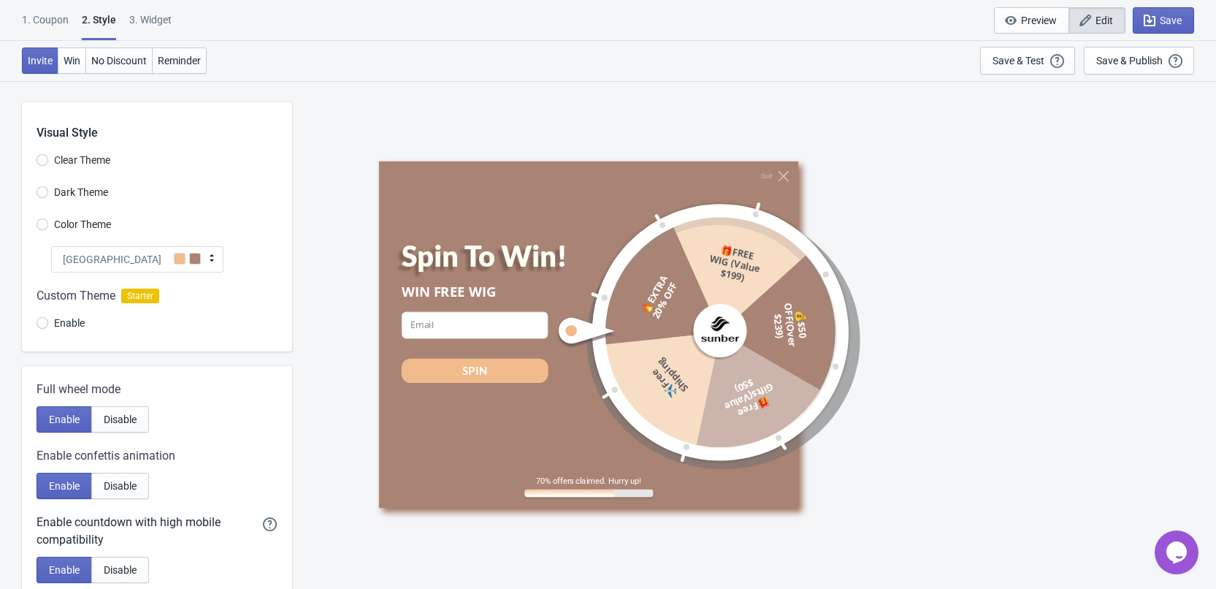
click at [129, 250] on div "[GEOGRAPHIC_DATA]" at bounding box center [137, 259] width 172 height 26
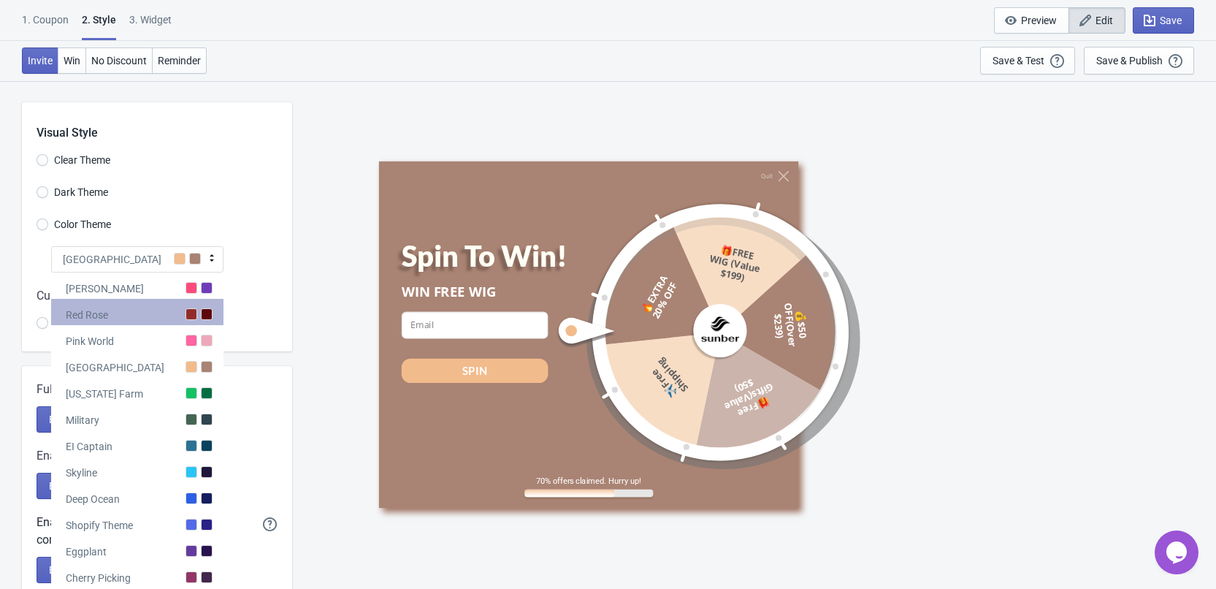
click at [168, 306] on div "Red Rose" at bounding box center [137, 312] width 172 height 26
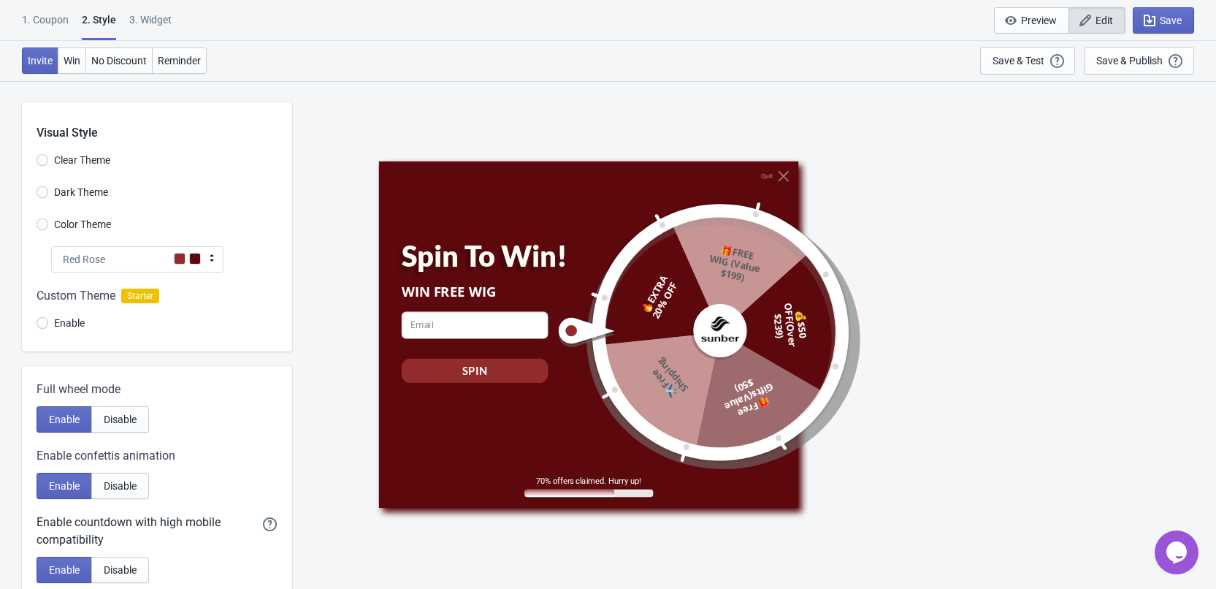
click at [158, 269] on div "Red Rose" at bounding box center [137, 259] width 172 height 26
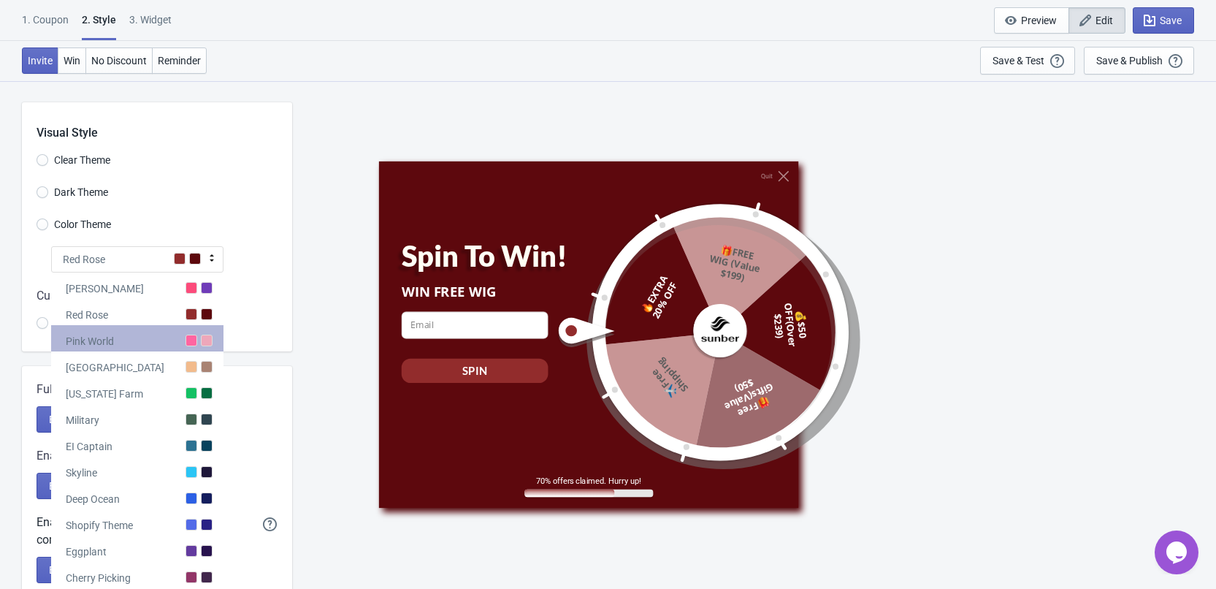
click at [165, 350] on div "Pink World" at bounding box center [137, 338] width 172 height 26
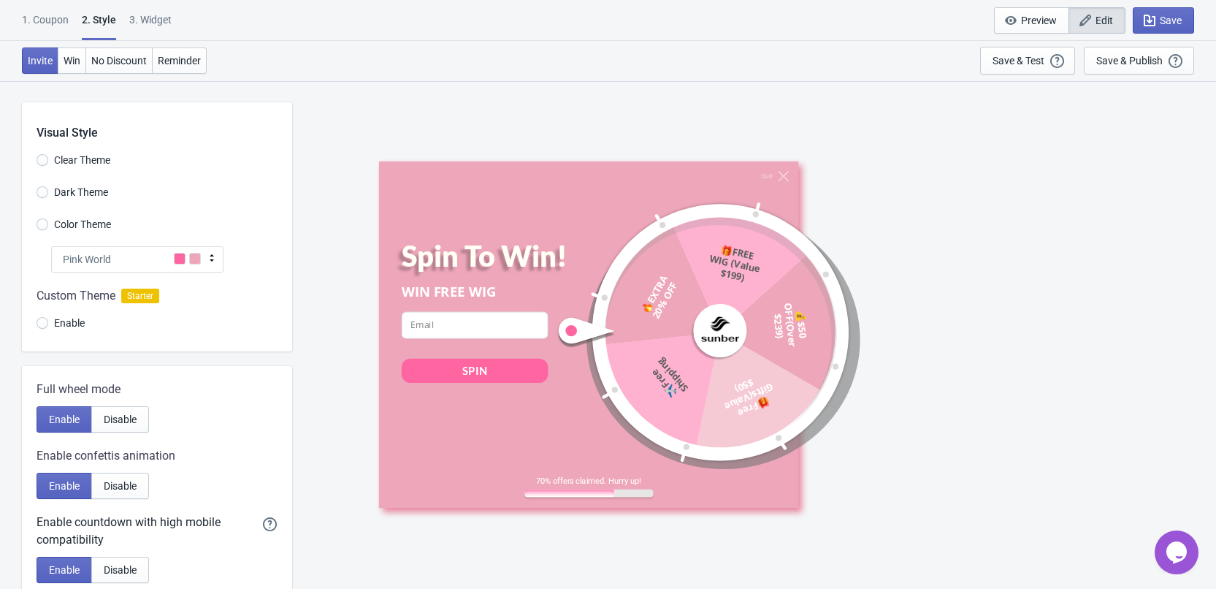
click at [159, 272] on div "Pink World" at bounding box center [137, 259] width 172 height 26
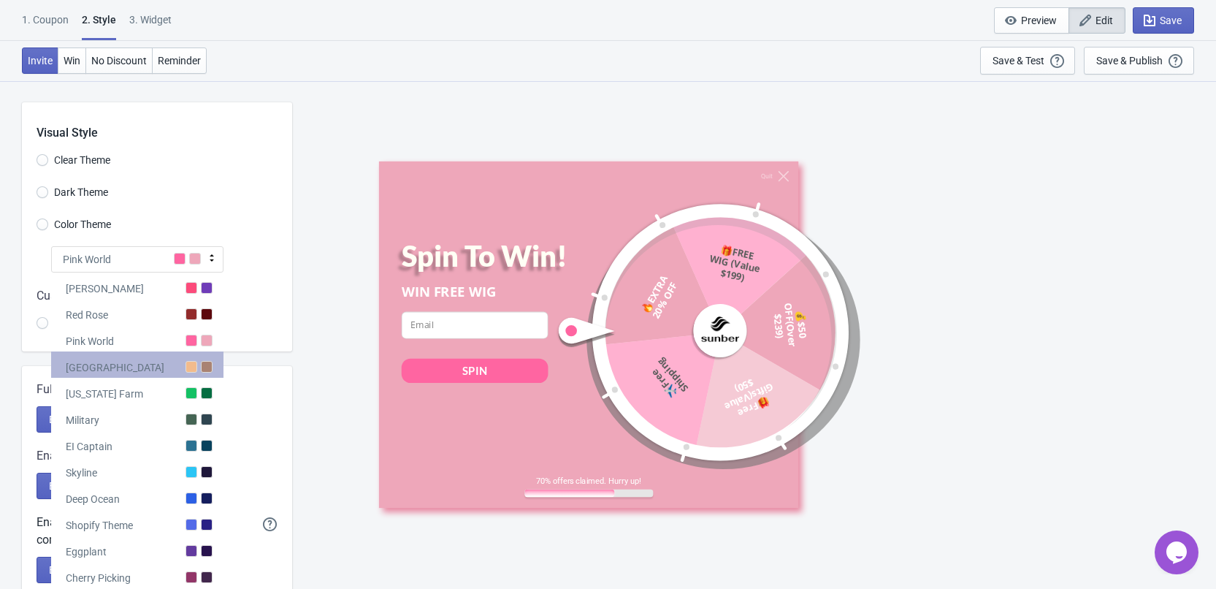
click at [156, 357] on div "[GEOGRAPHIC_DATA]" at bounding box center [137, 364] width 172 height 26
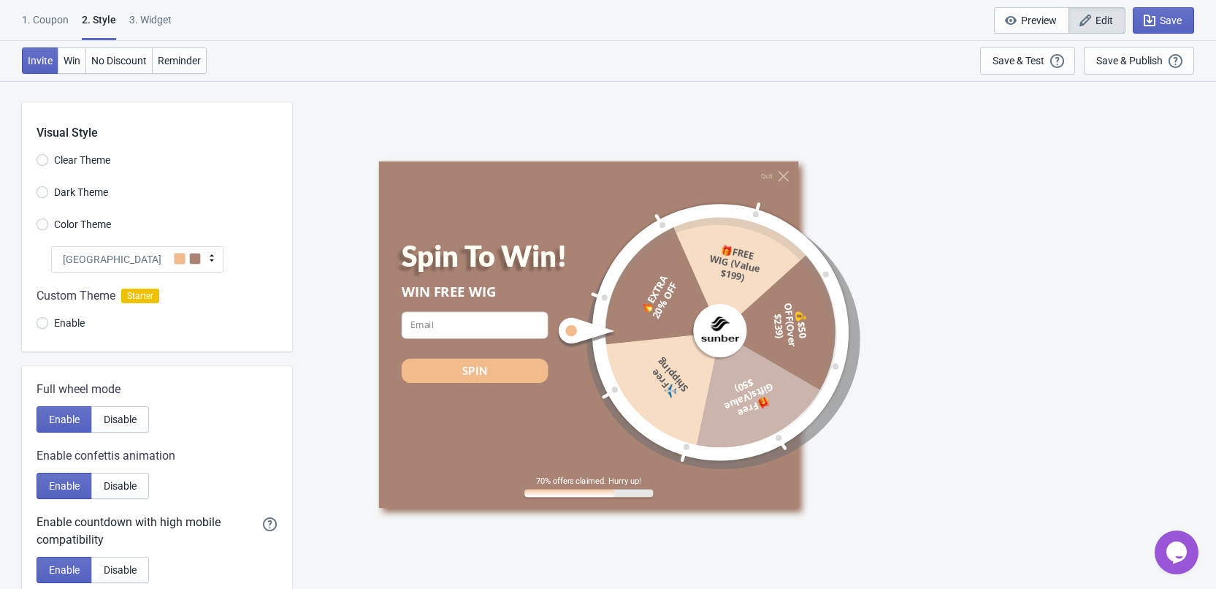
click at [158, 260] on div "[GEOGRAPHIC_DATA]" at bounding box center [137, 259] width 172 height 26
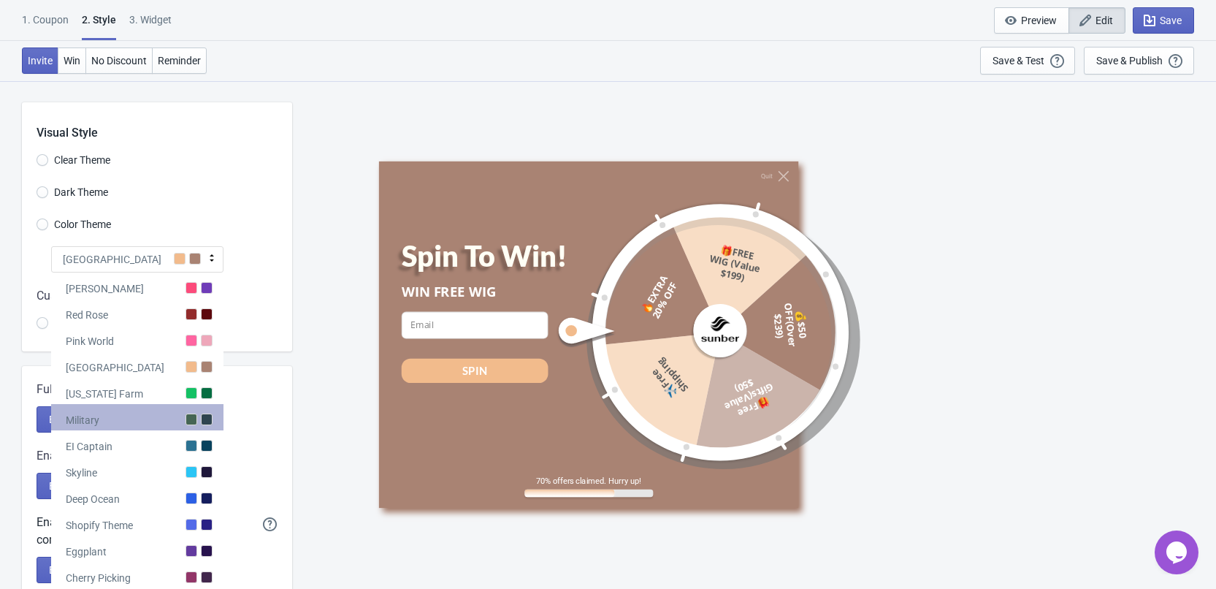
click at [156, 420] on div "Military" at bounding box center [137, 417] width 172 height 26
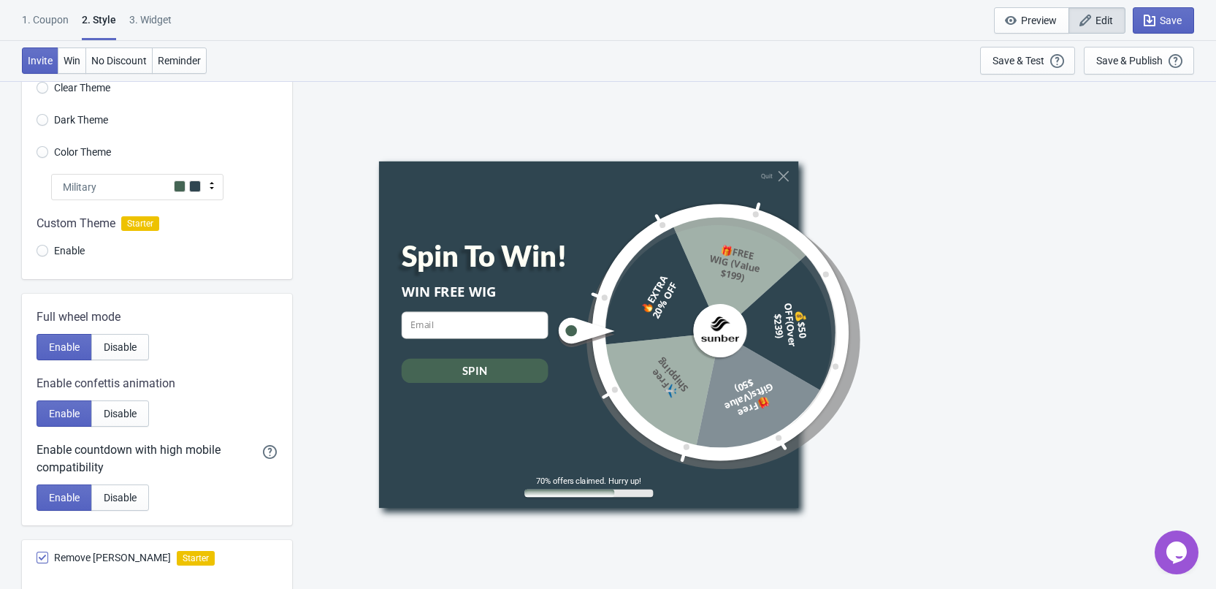
scroll to position [73, 0]
click at [161, 193] on div "Military" at bounding box center [137, 186] width 172 height 26
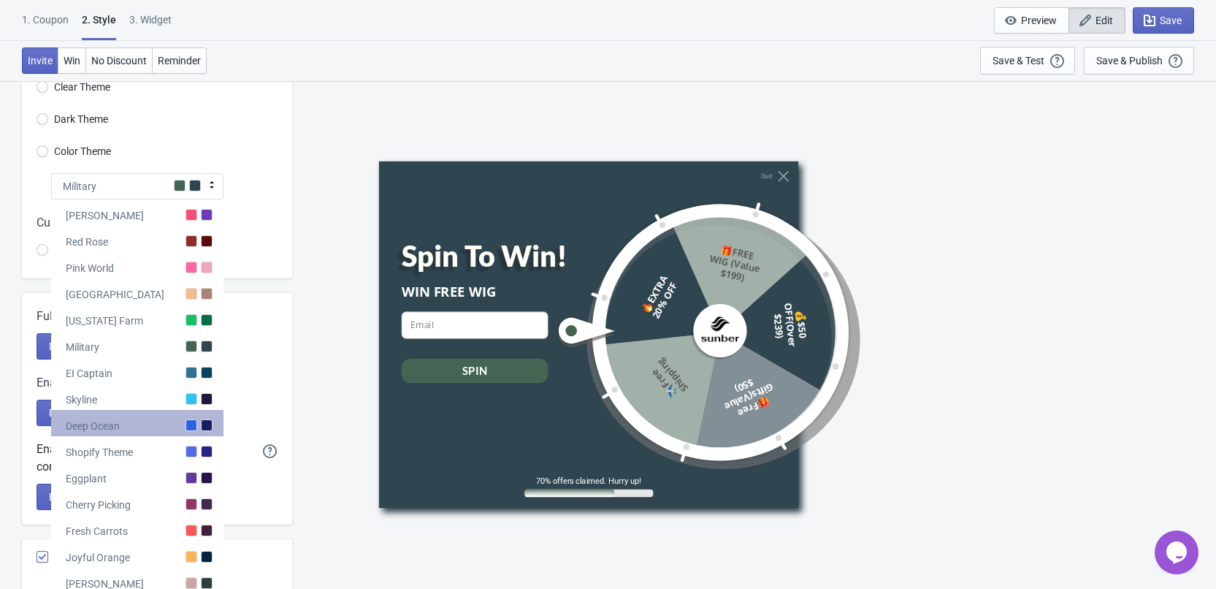
click at [170, 425] on div "Deep Ocean" at bounding box center [137, 423] width 172 height 26
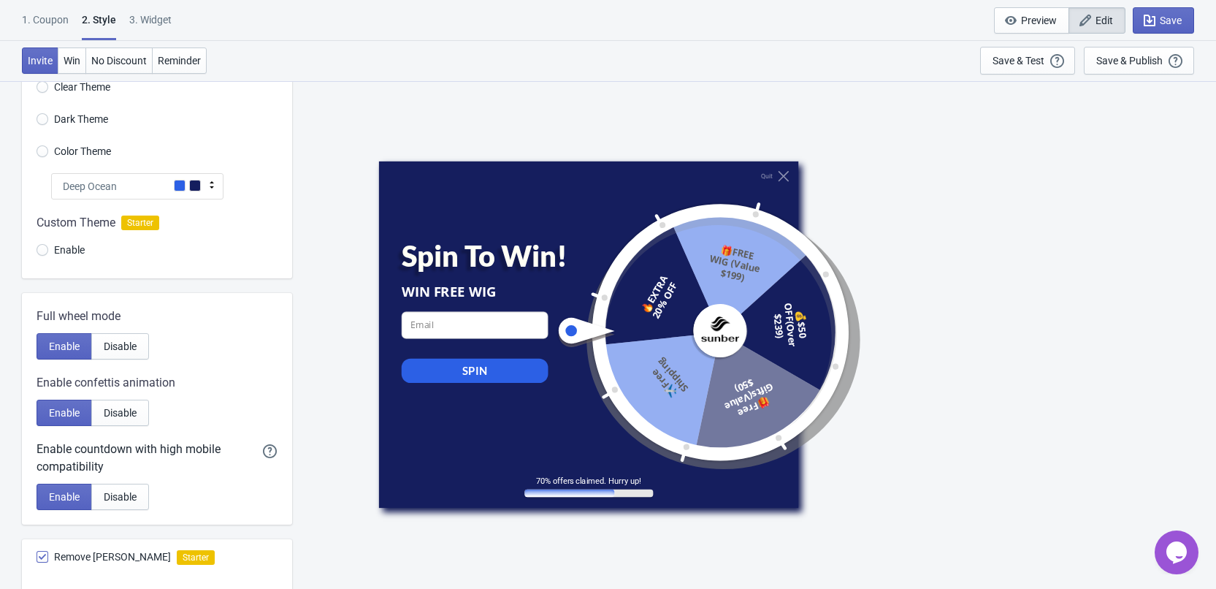
click at [162, 188] on div "Deep Ocean" at bounding box center [137, 186] width 172 height 26
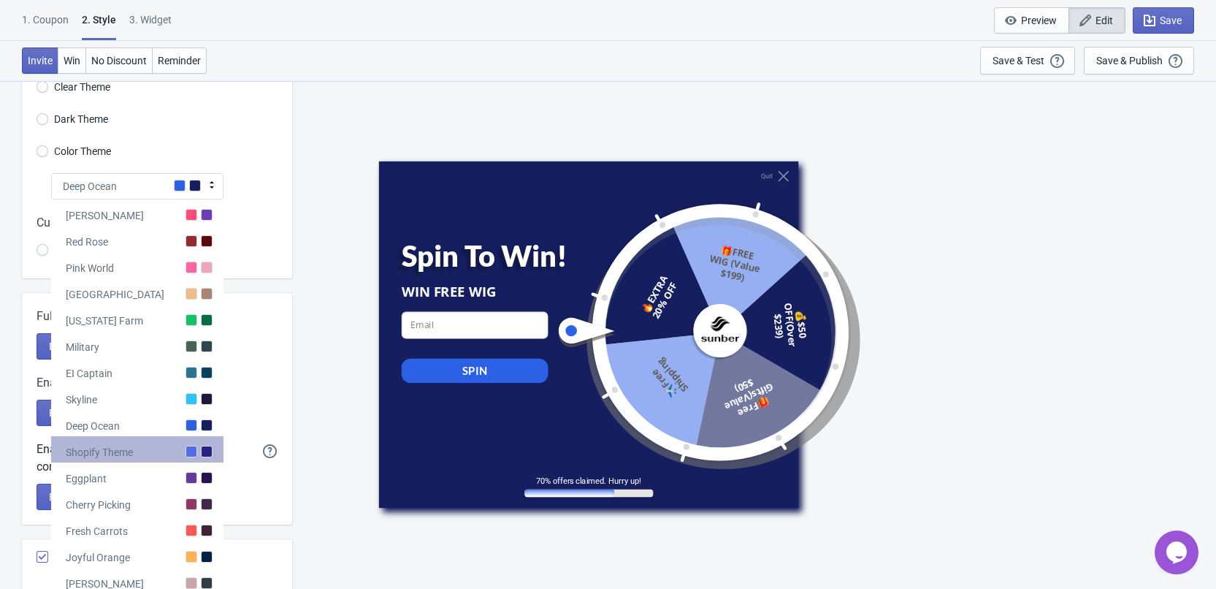
click at [157, 448] on div "Shopify Theme" at bounding box center [137, 449] width 172 height 26
radio input "true"
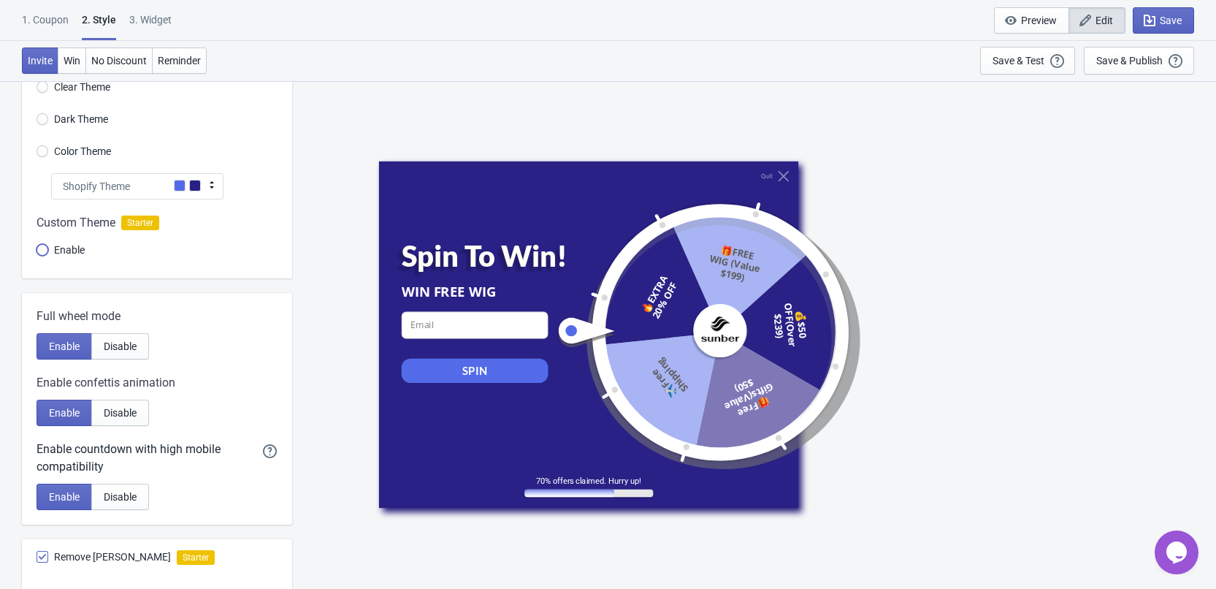
click at [45, 249] on input "Enable" at bounding box center [43, 257] width 12 height 26
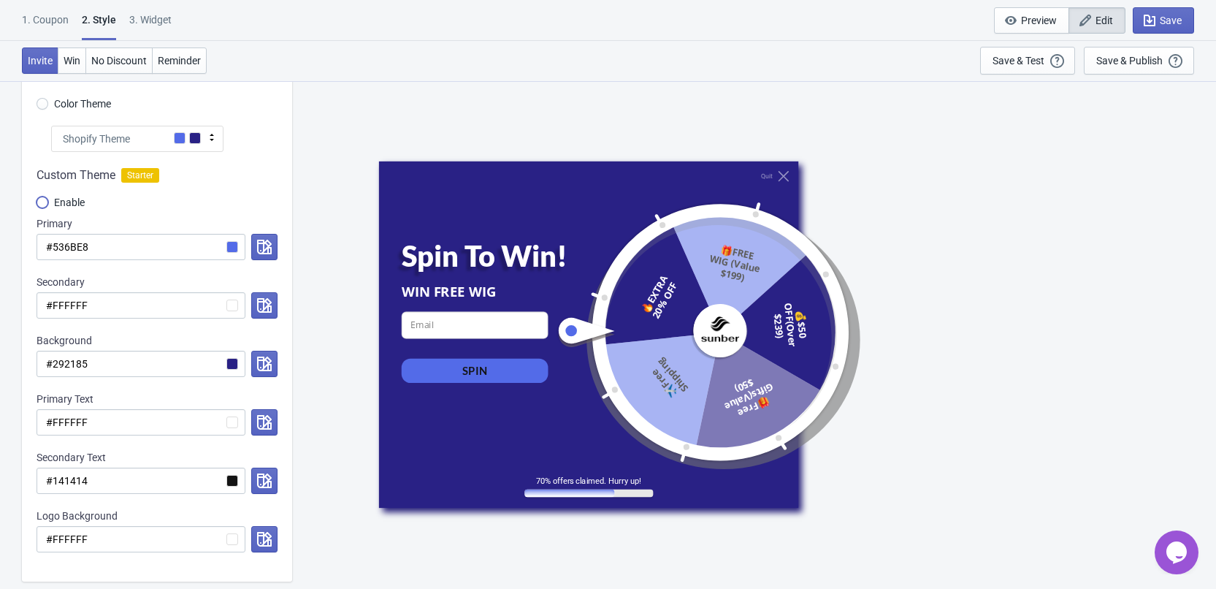
scroll to position [146, 0]
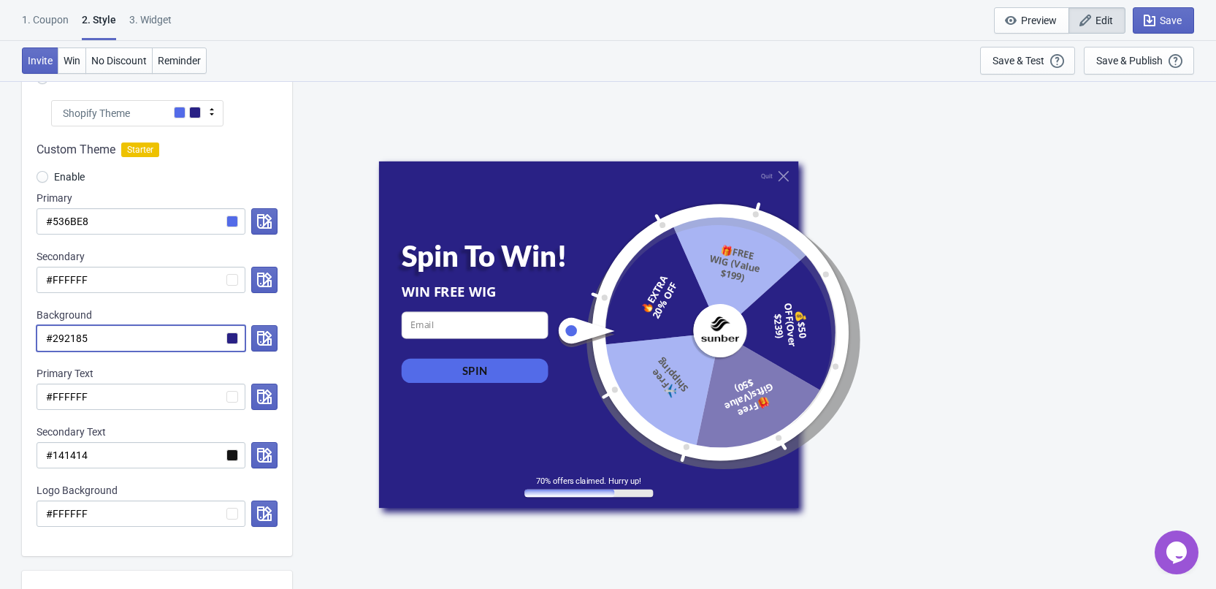
click at [131, 342] on input "#292185" at bounding box center [141, 338] width 209 height 26
paste input "002371"
radio input "true"
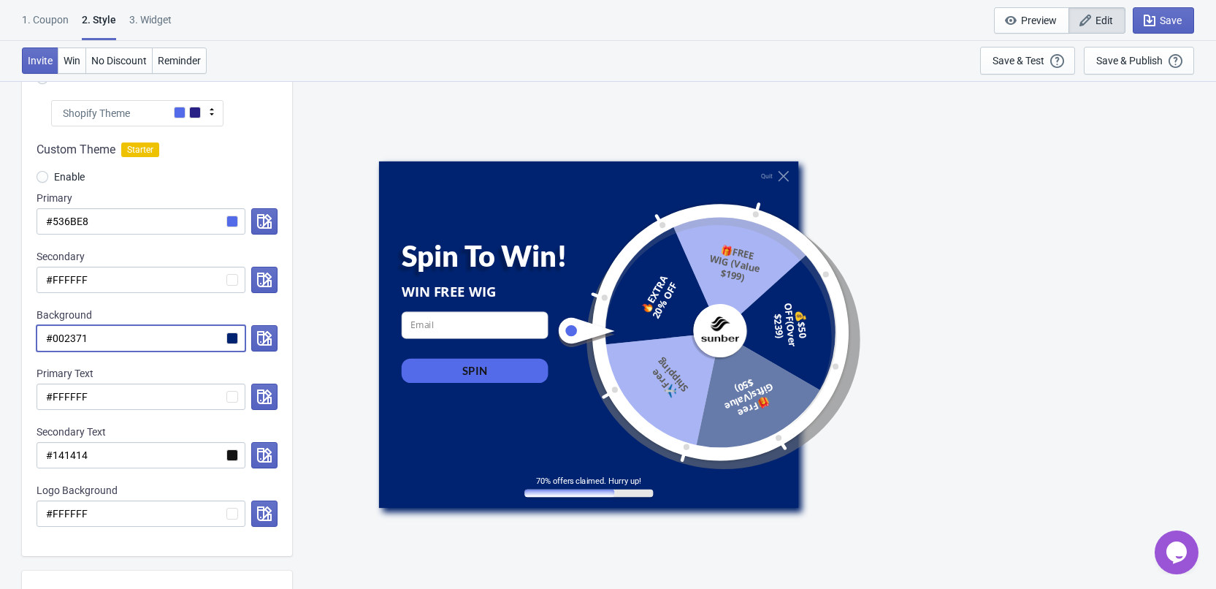
type input "#002371"
click at [118, 336] on input "#002371" at bounding box center [141, 338] width 209 height 26
click at [144, 364] on div "Custom Theme Starter Enable Primary #536BE8 Secondary #FFFFFF Background #00237…" at bounding box center [157, 340] width 270 height 429
click at [128, 344] on input "#002371" at bounding box center [141, 338] width 209 height 26
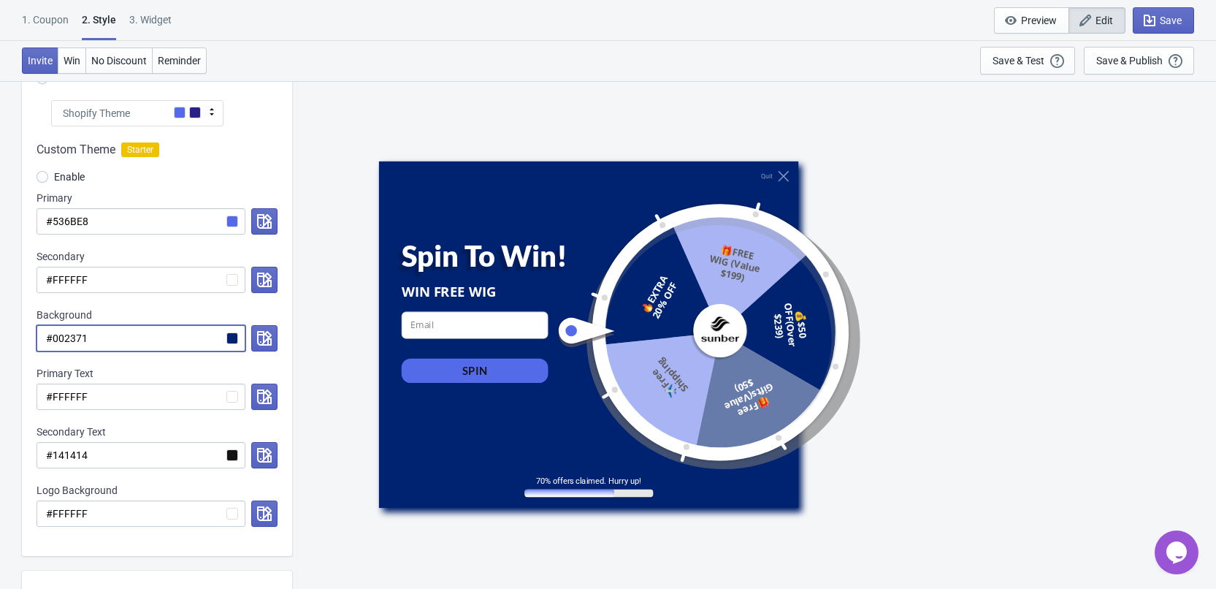
click at [128, 344] on input "#002371" at bounding box center [141, 338] width 209 height 26
click at [168, 364] on div "Custom Theme Starter Enable Primary #536BE8 Secondary #FFFFFF Background #00237…" at bounding box center [157, 340] width 270 height 429
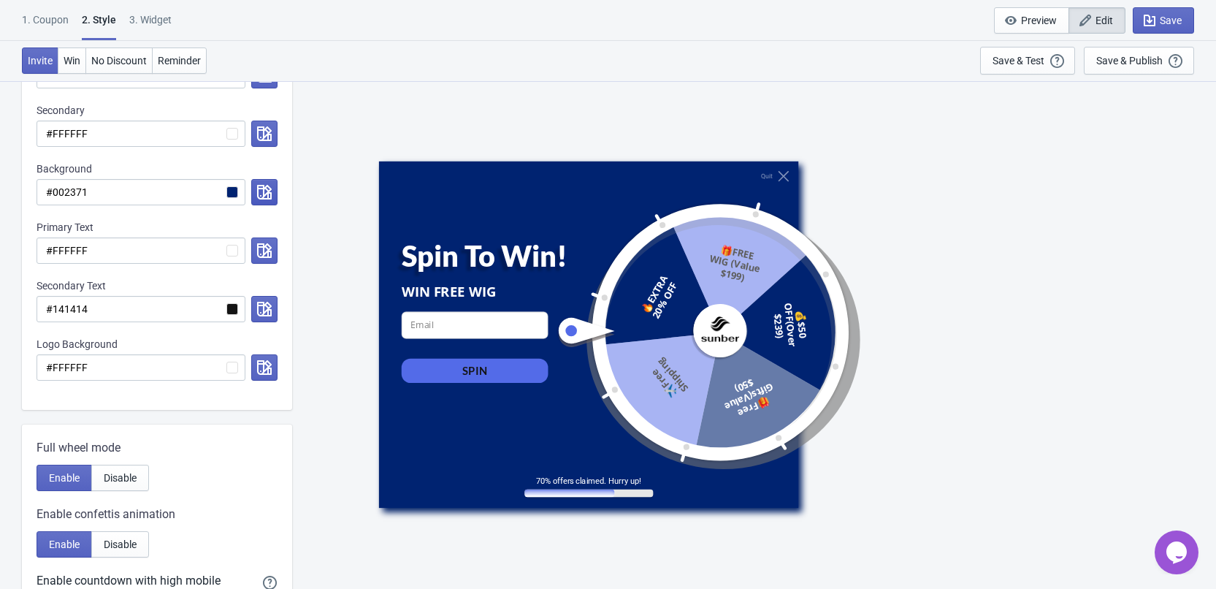
scroll to position [0, 0]
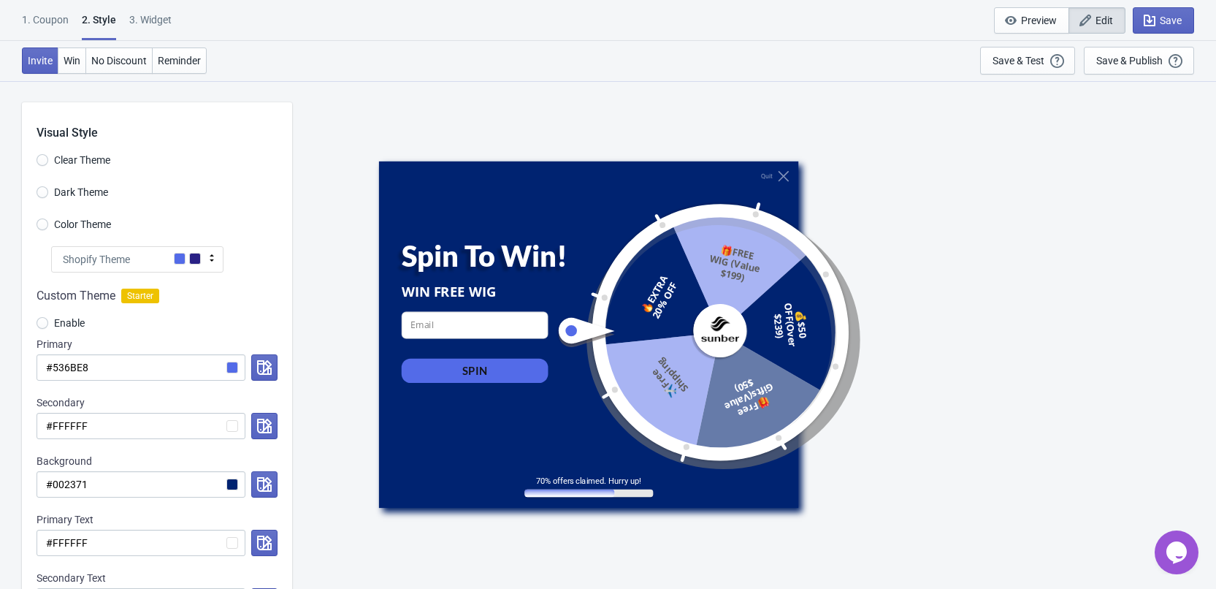
click at [49, 226] on label "Color Theme" at bounding box center [74, 224] width 74 height 20
click at [48, 226] on input "Color Theme" at bounding box center [43, 231] width 12 height 26
radio input "true"
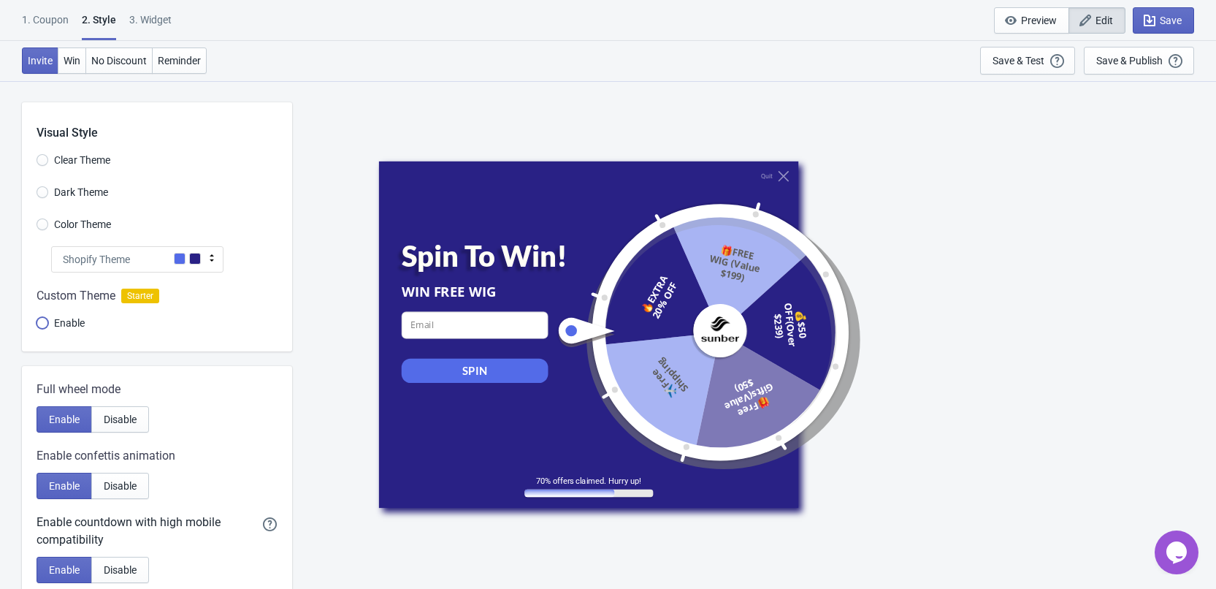
click at [42, 329] on input "Enable" at bounding box center [43, 330] width 12 height 26
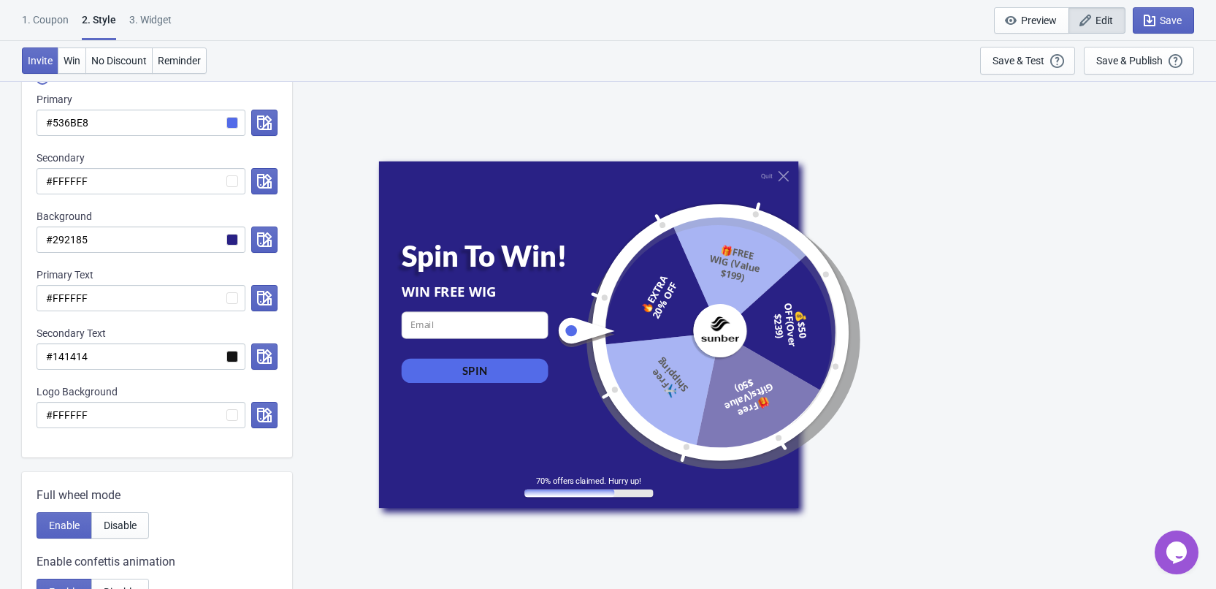
scroll to position [219, 0]
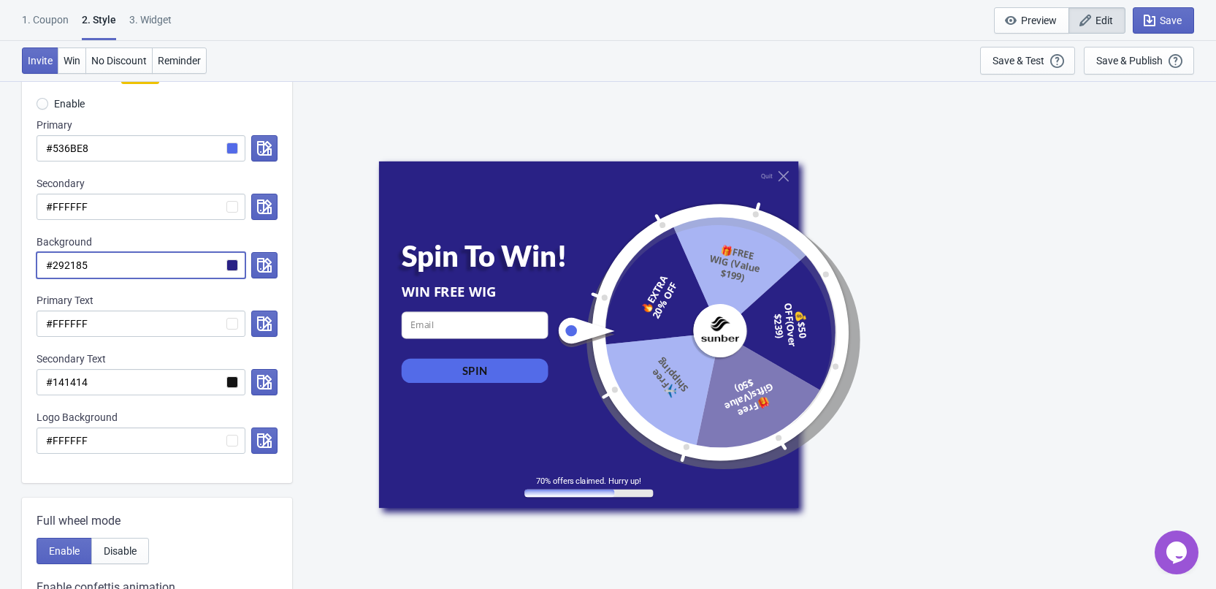
click at [120, 264] on input "#292185" at bounding box center [141, 265] width 209 height 26
paste input "002371"
radio input "true"
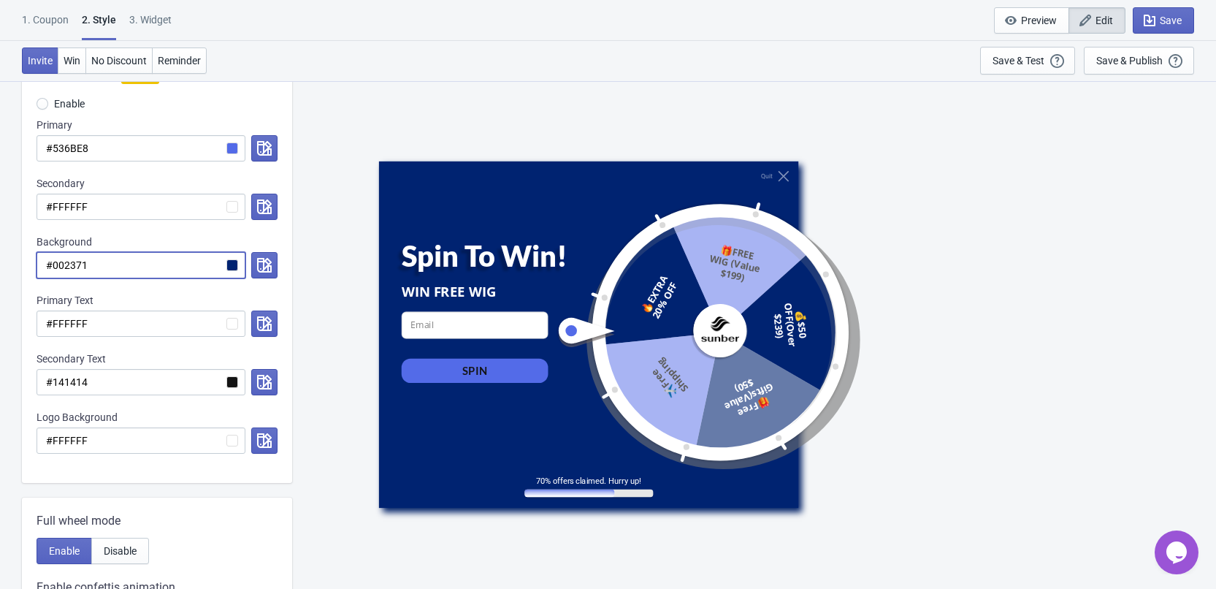
type input "#002371"
click at [139, 285] on div "Custom Theme Starter Enable Primary #536BE8 Secondary #FFFFFF Background #00237…" at bounding box center [157, 267] width 270 height 429
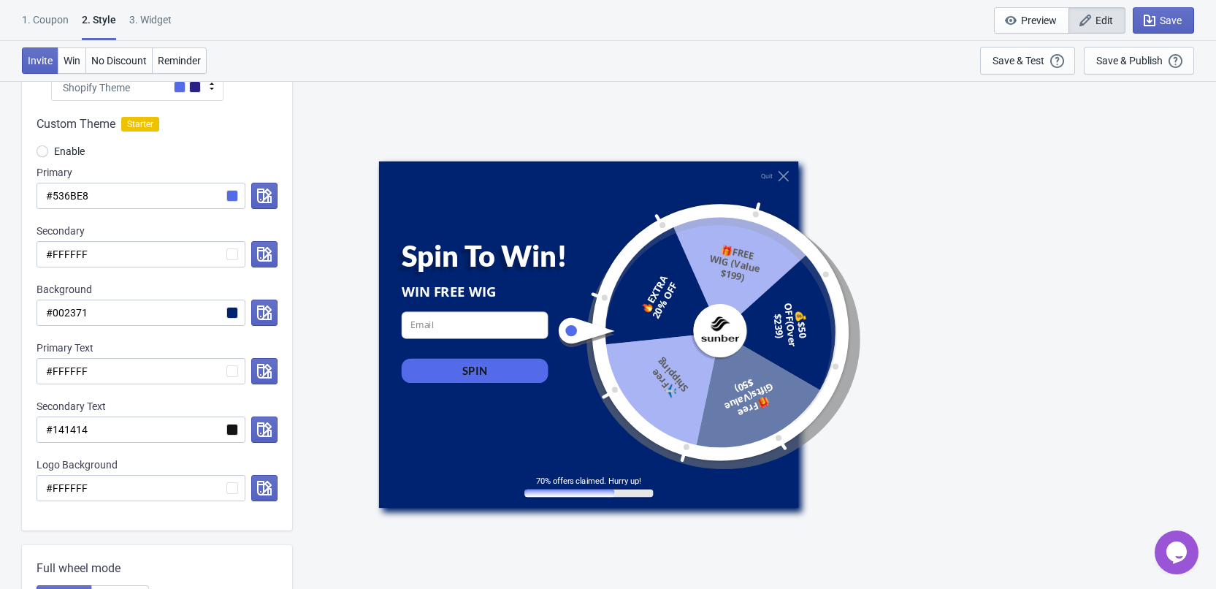
scroll to position [146, 0]
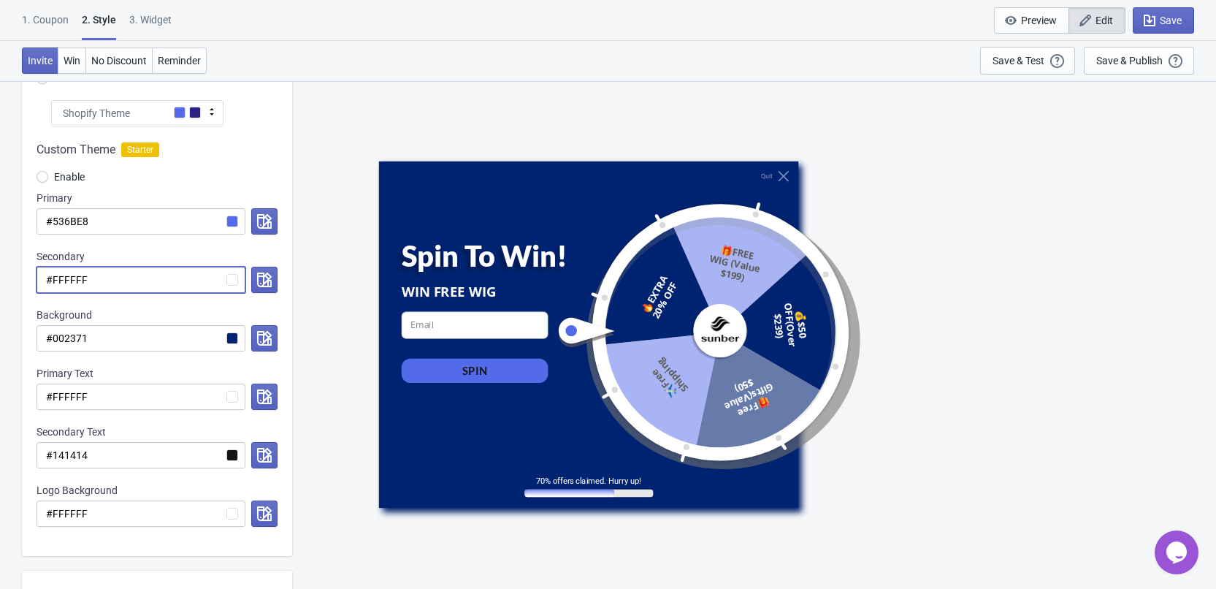
click at [164, 291] on input "#FFFFFF" at bounding box center [141, 280] width 209 height 26
click at [272, 334] on button "button" at bounding box center [264, 338] width 26 height 26
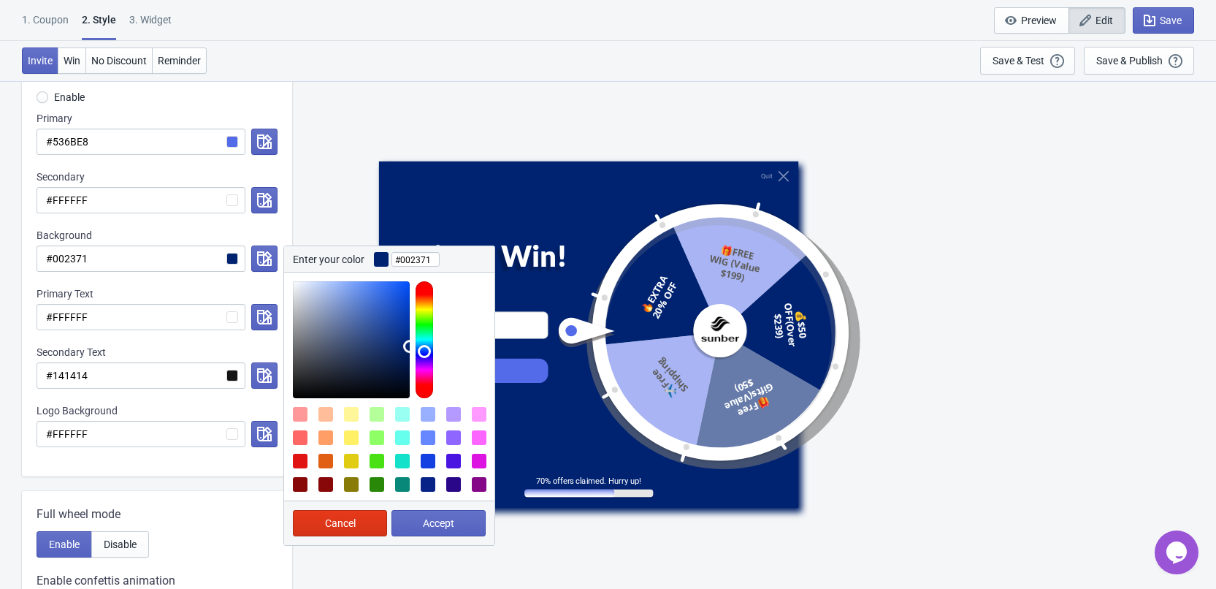
scroll to position [219, 0]
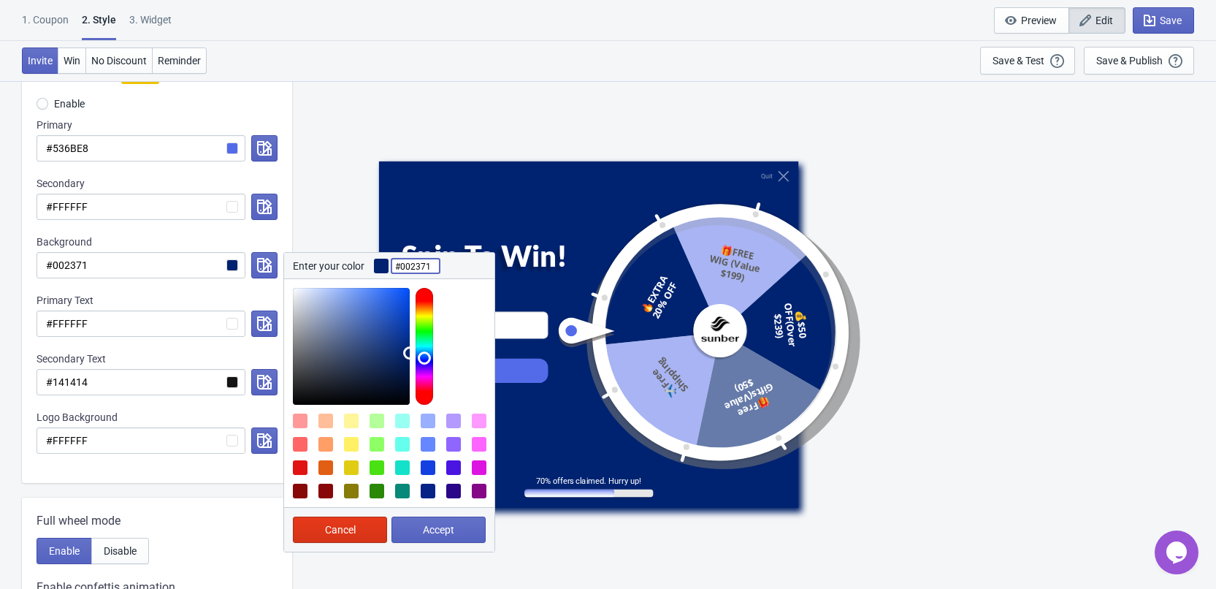
click at [434, 264] on input "#002371" at bounding box center [415, 266] width 48 height 26
click at [463, 269] on div "Enter your color #002371" at bounding box center [389, 266] width 210 height 26
click at [334, 336] on div at bounding box center [351, 346] width 117 height 117
type input "#e5e8f1"
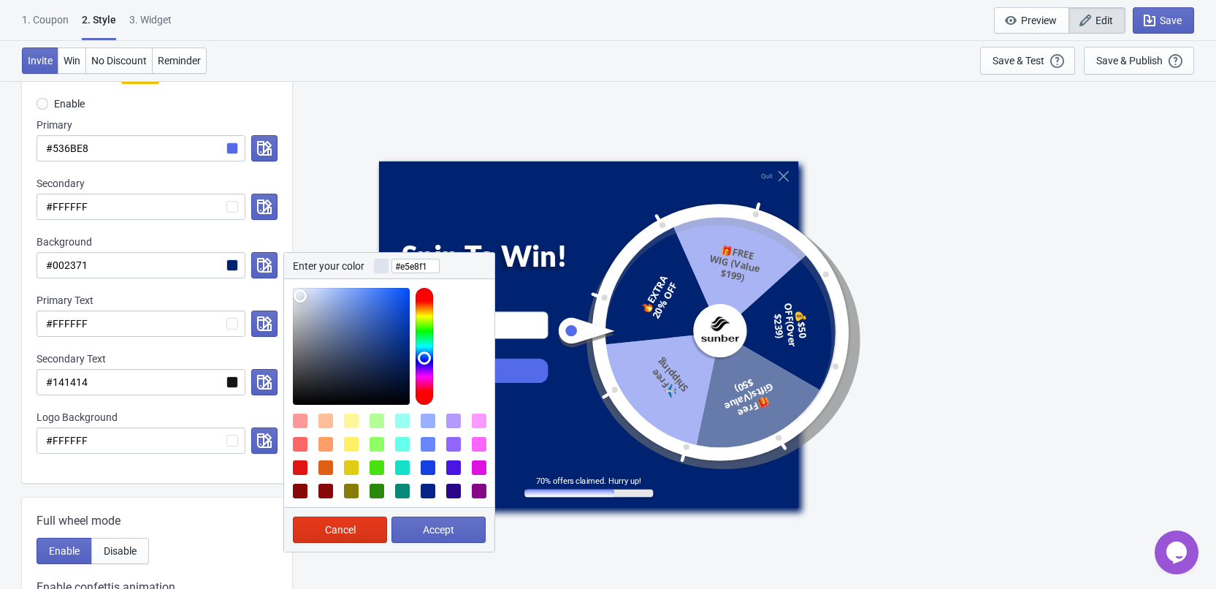
drag, startPoint x: 327, startPoint y: 319, endPoint x: 299, endPoint y: 294, distance: 37.8
click at [299, 294] on div at bounding box center [351, 346] width 117 height 117
click at [437, 518] on button "Accept" at bounding box center [438, 529] width 94 height 26
radio input "true"
type input "#e5e8f1"
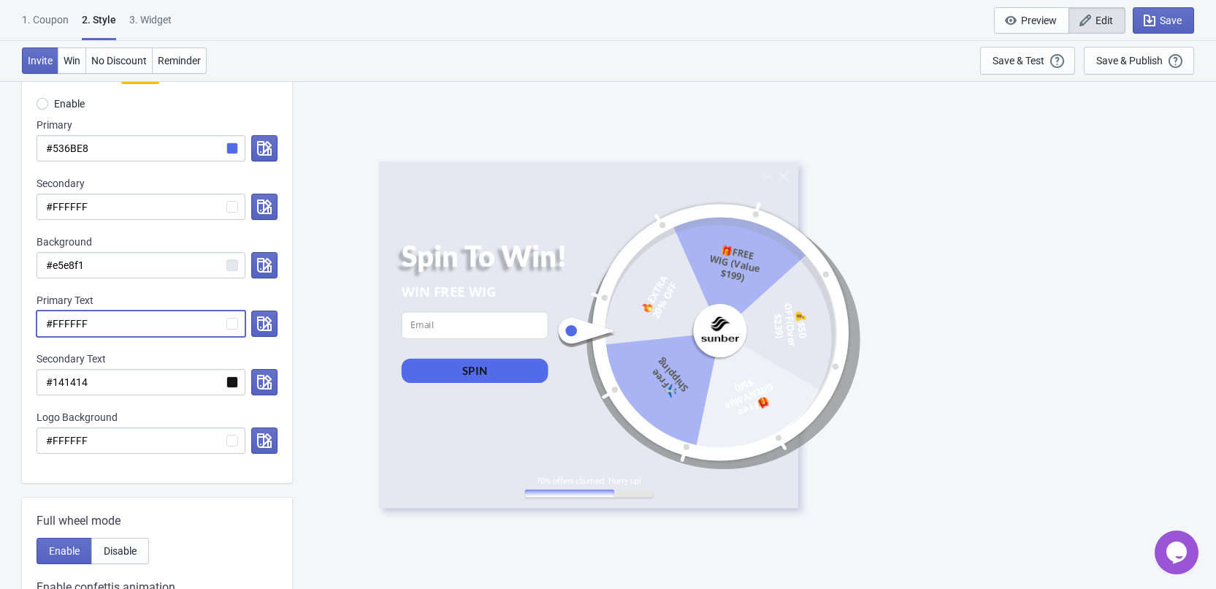
click at [131, 312] on input "#FFFFFF" at bounding box center [141, 323] width 209 height 26
click at [131, 264] on input "#e5e8f1" at bounding box center [141, 265] width 209 height 26
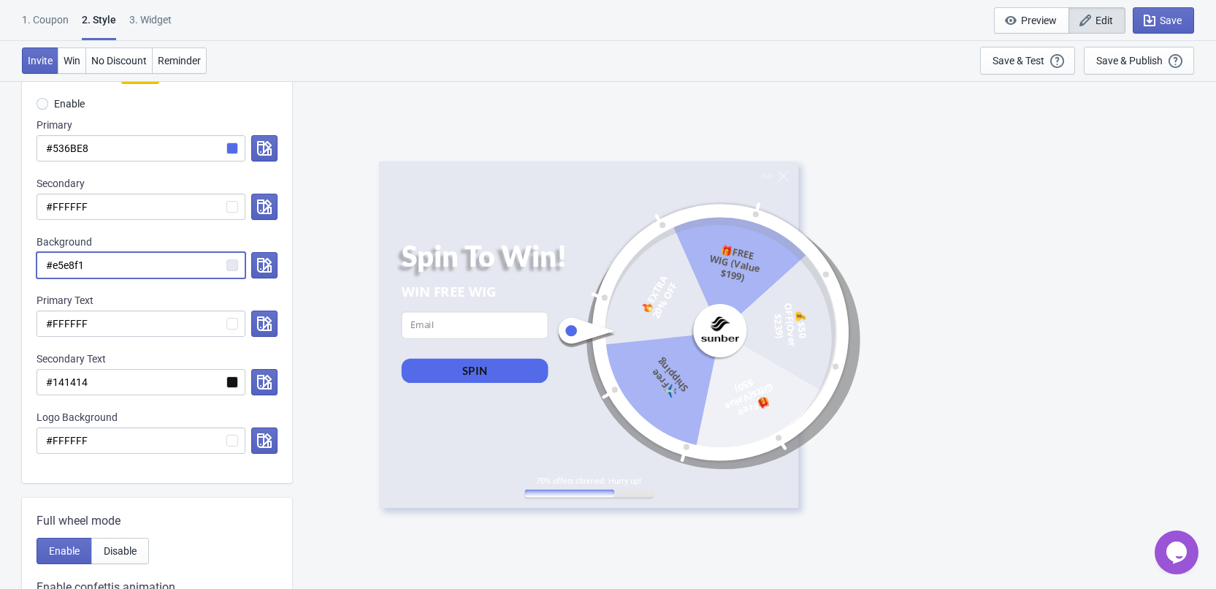
click at [131, 264] on input "#e5e8f1" at bounding box center [141, 265] width 209 height 26
paste input "00237"
radio input "true"
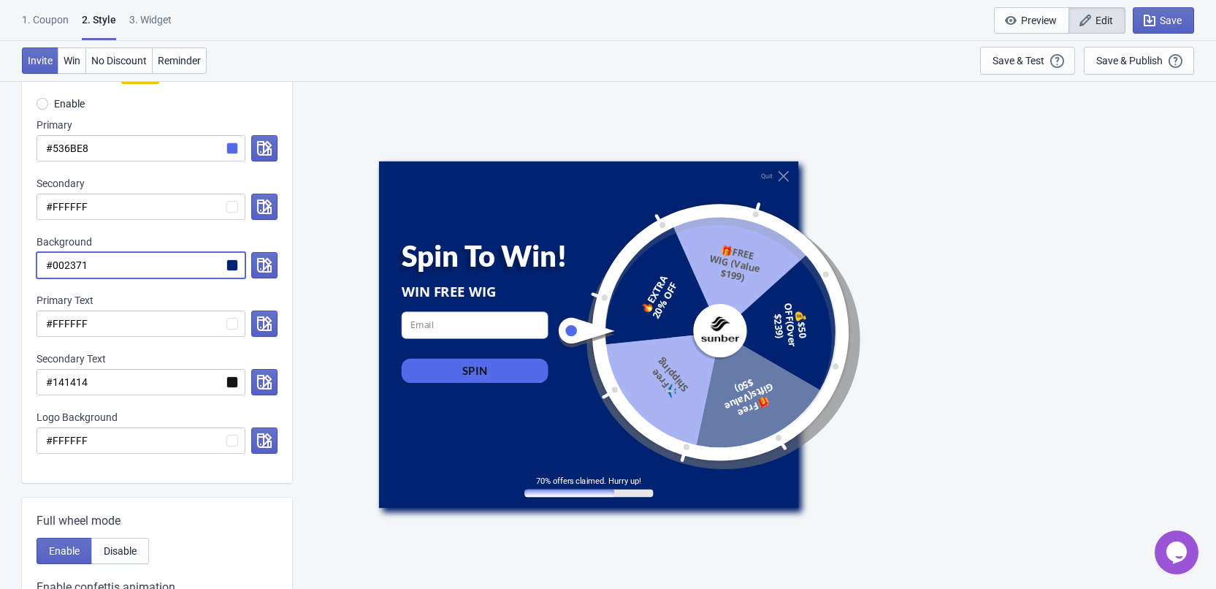
type input "#002371"
click at [104, 262] on input "#002371" at bounding box center [141, 265] width 209 height 26
paste input "E9E9EB"
radio input "true"
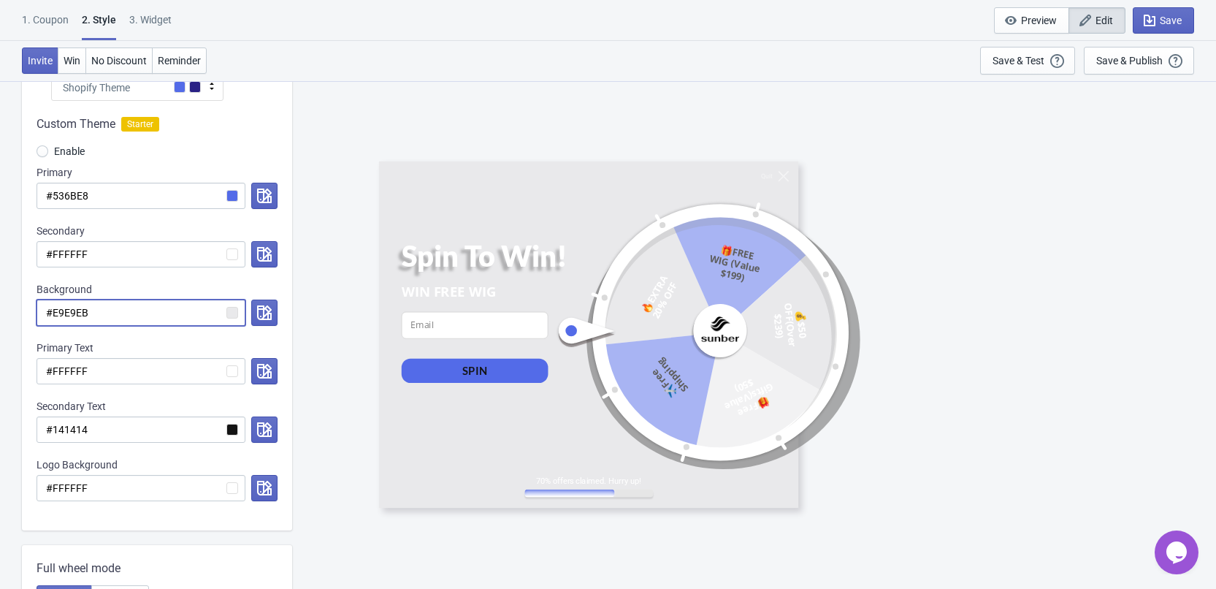
scroll to position [146, 0]
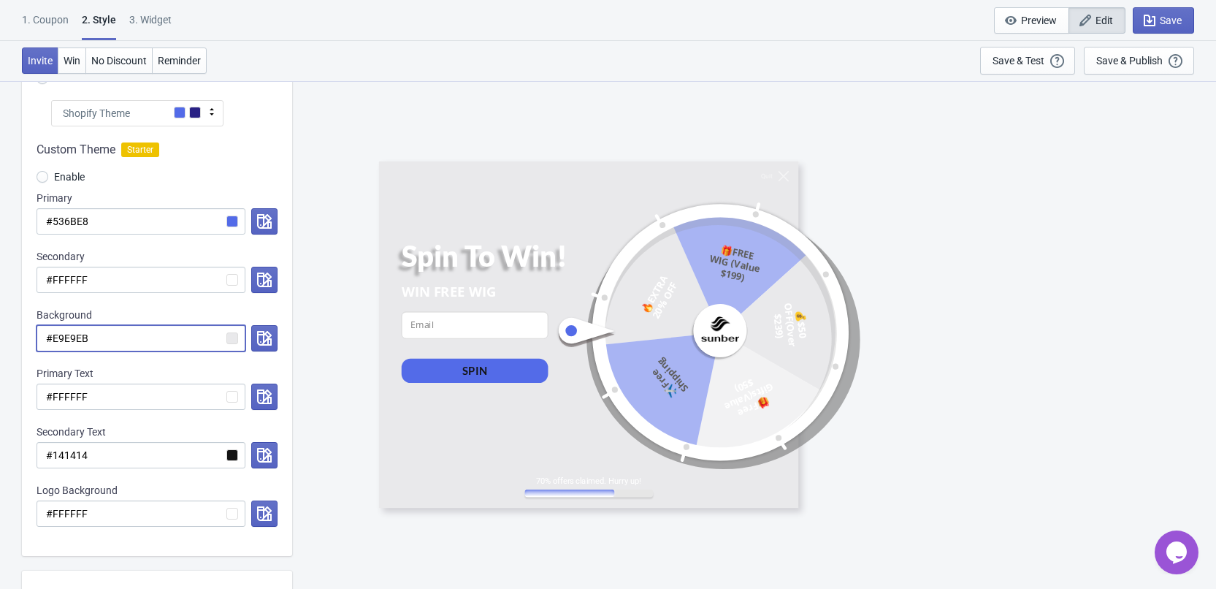
type input "#E9E9EB"
click at [120, 218] on input "#536BE8" at bounding box center [141, 221] width 209 height 26
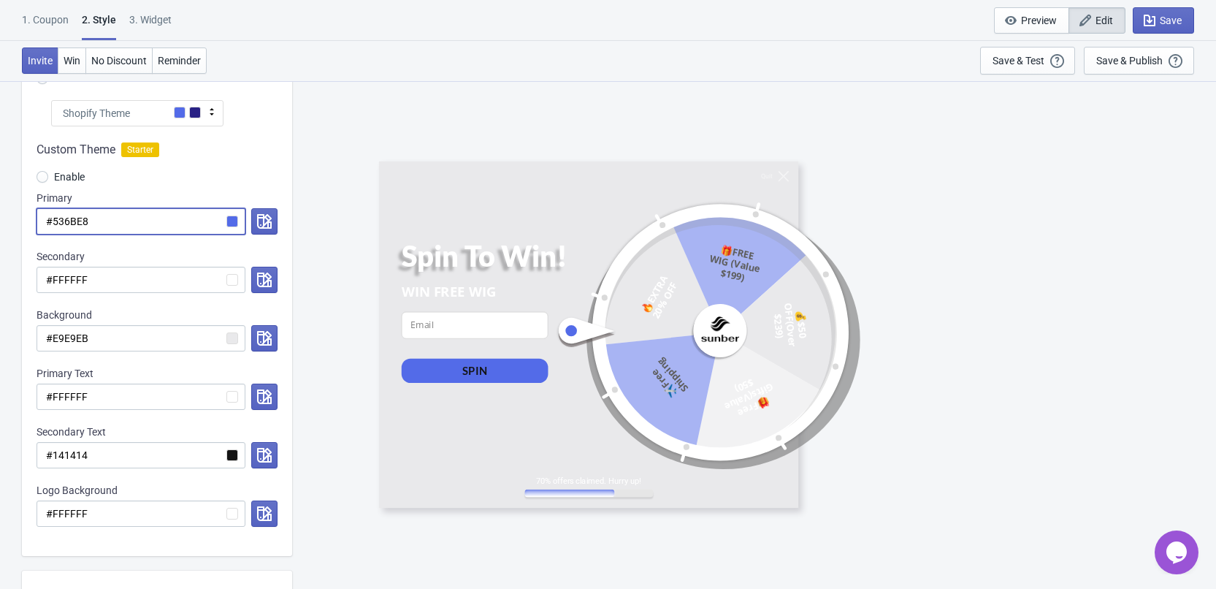
click at [120, 218] on input "#536BE8" at bounding box center [141, 221] width 209 height 26
paste input "F1A006"
radio input "true"
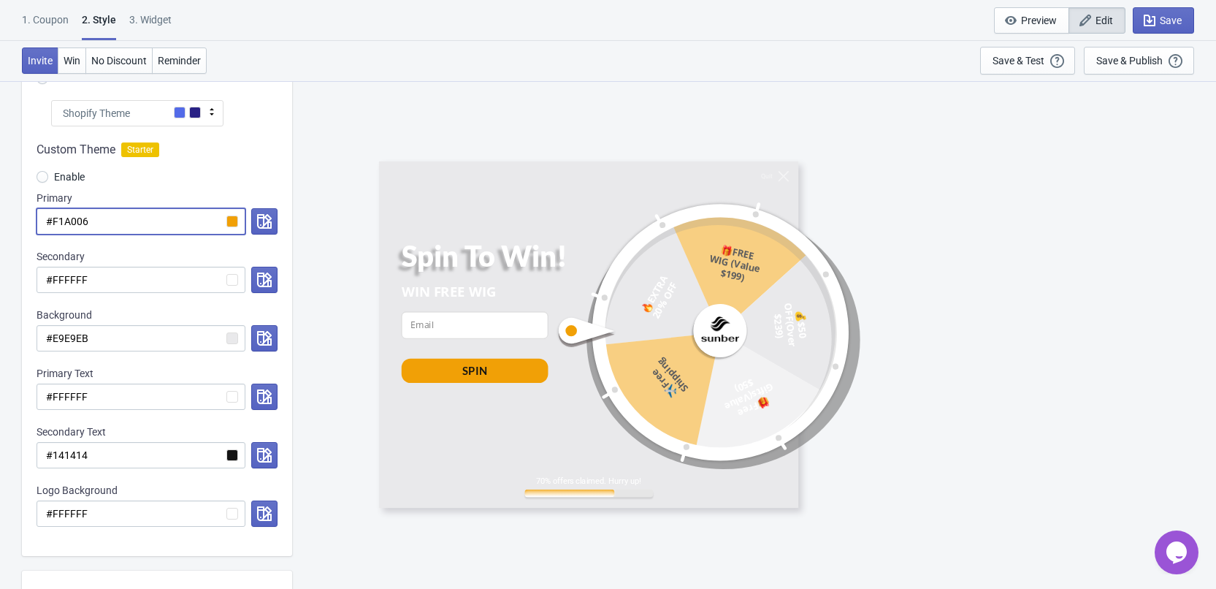
type input "#F1A006"
click at [131, 284] on input "#FFFFFF" at bounding box center [141, 280] width 209 height 26
paste input "1A006"
radio input "true"
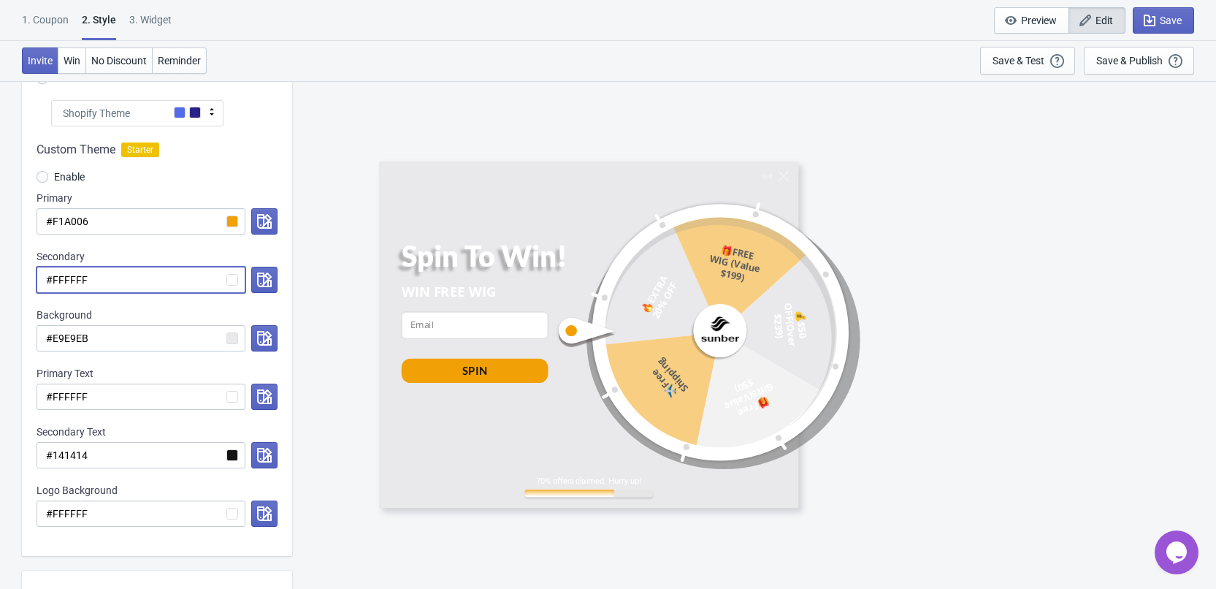
type input "#F1A006"
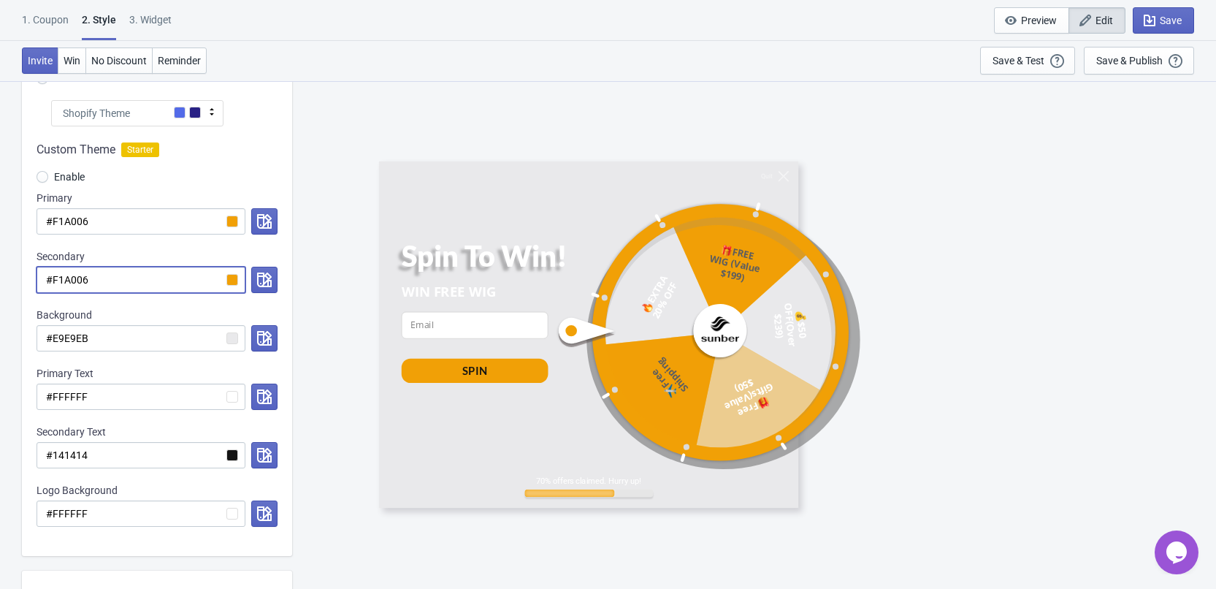
radio input "true"
type input "#FFFFFF"
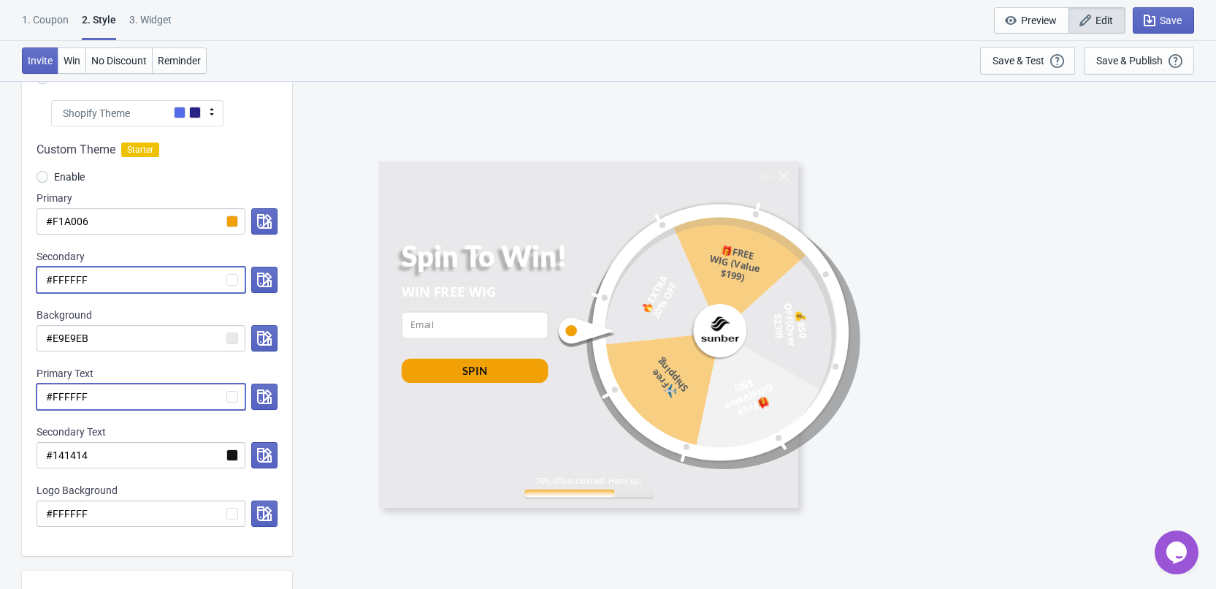
click at [124, 402] on input "#FFFFFF" at bounding box center [141, 396] width 209 height 26
paste input "1A006"
radio input "true"
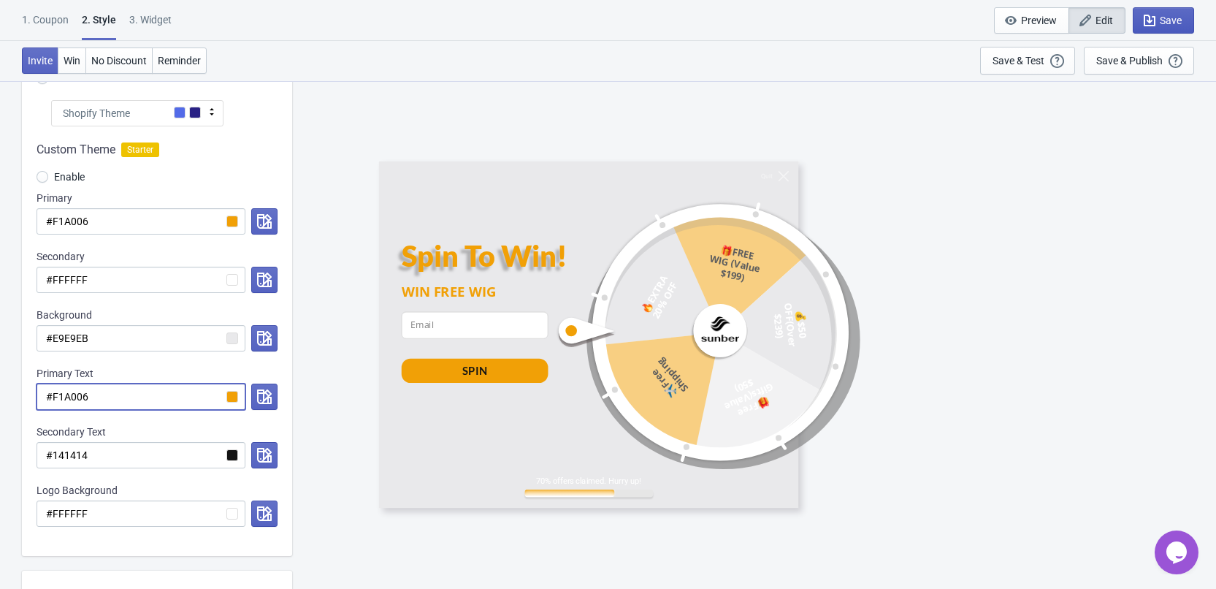
type input "#F1A006"
click at [1170, 17] on span "Save" at bounding box center [1171, 21] width 22 height 12
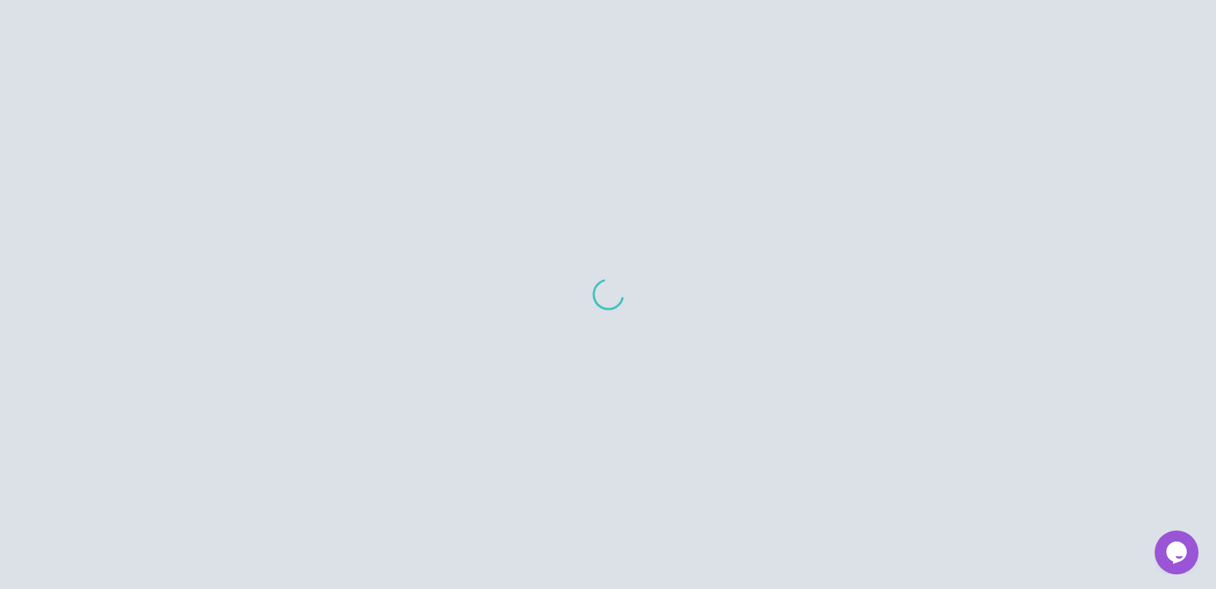
scroll to position [80, 0]
